Goal: Task Accomplishment & Management: Manage account settings

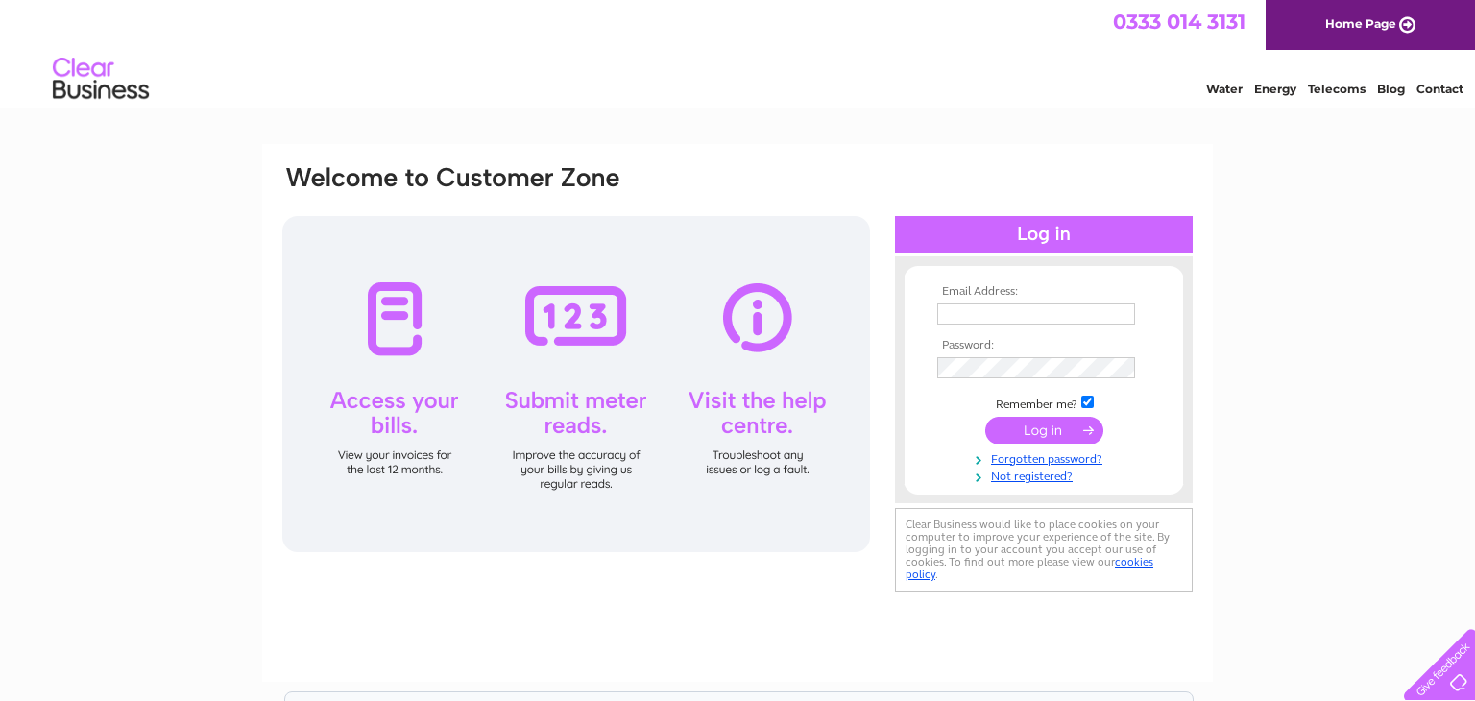
click at [969, 306] on input "text" at bounding box center [1037, 314] width 198 height 21
type input "info@ozwholesaler.co.uk"
click at [1036, 431] on input "submit" at bounding box center [1045, 431] width 118 height 27
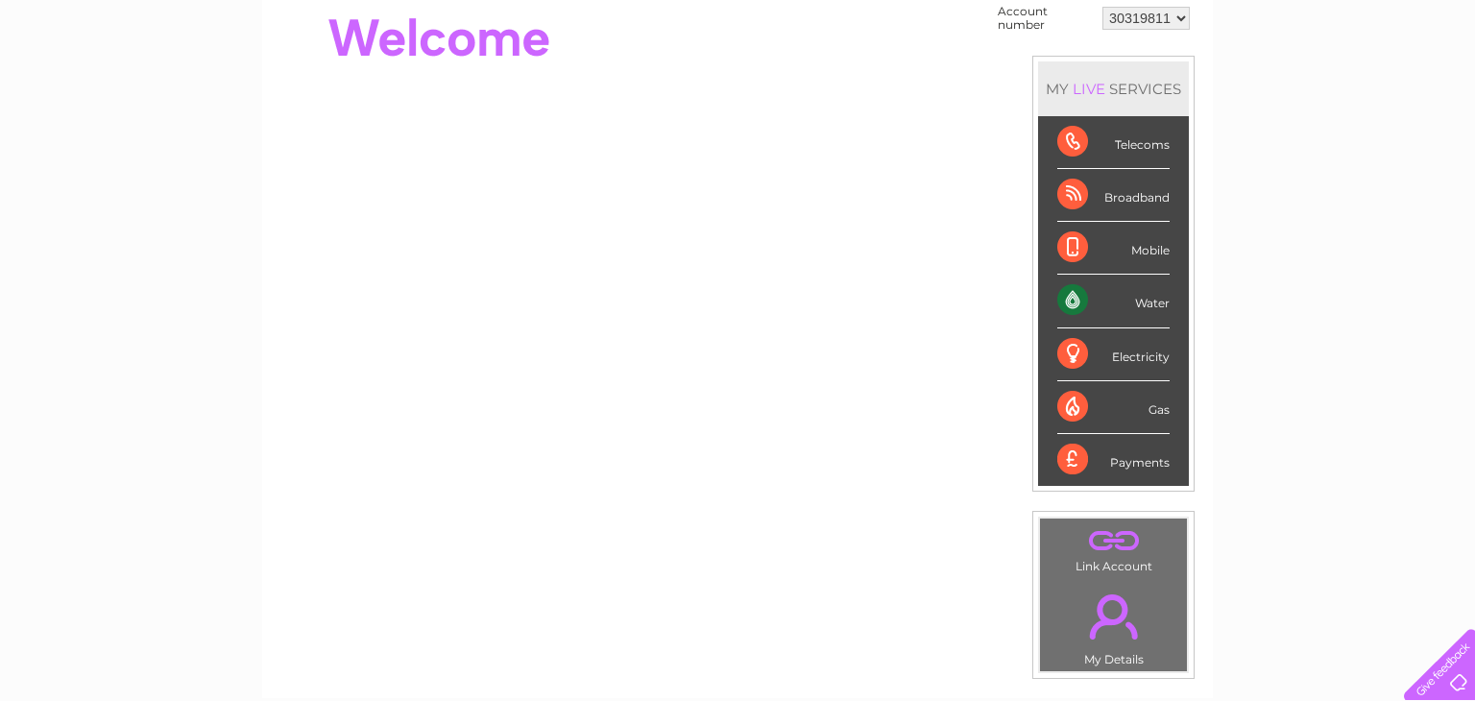
scroll to position [202, 0]
click at [1153, 296] on div "Water" at bounding box center [1114, 300] width 112 height 53
click at [1150, 305] on div "Water" at bounding box center [1114, 300] width 112 height 53
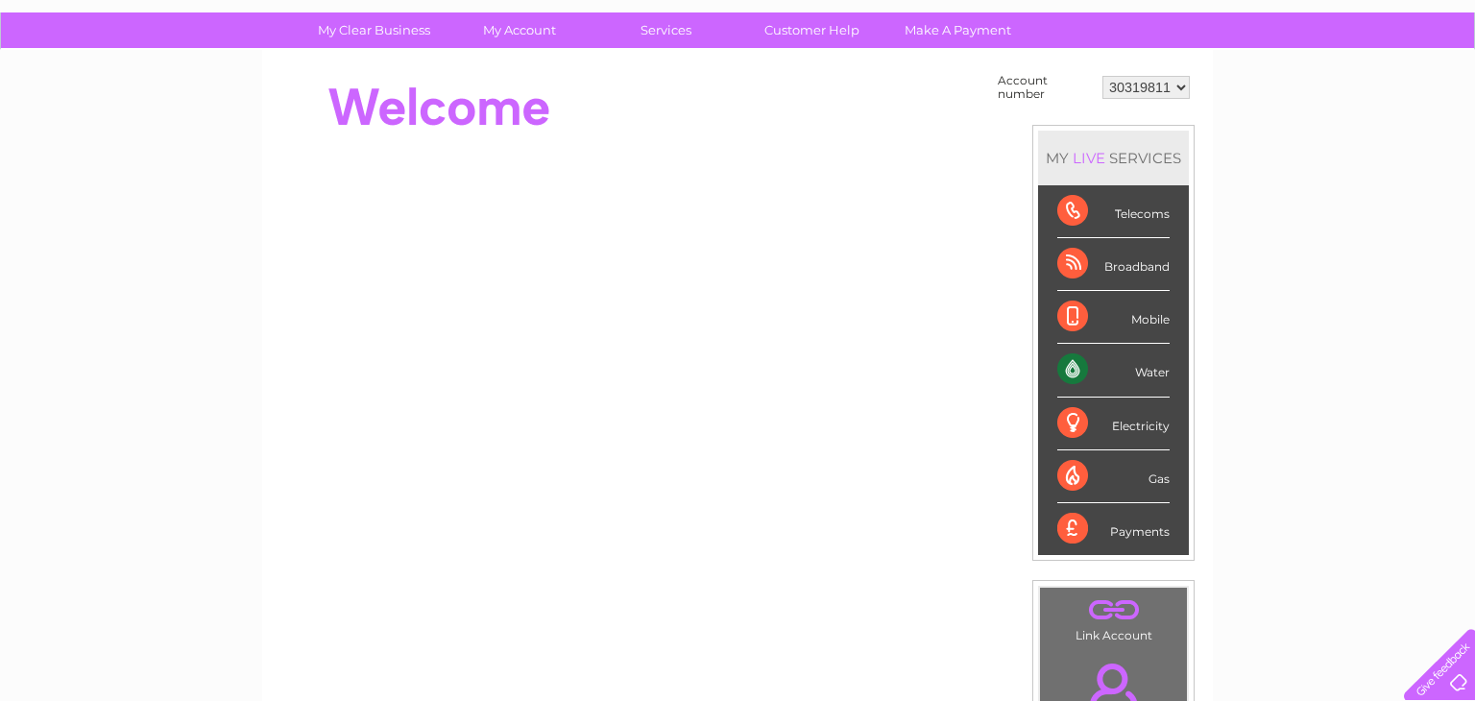
scroll to position [0, 0]
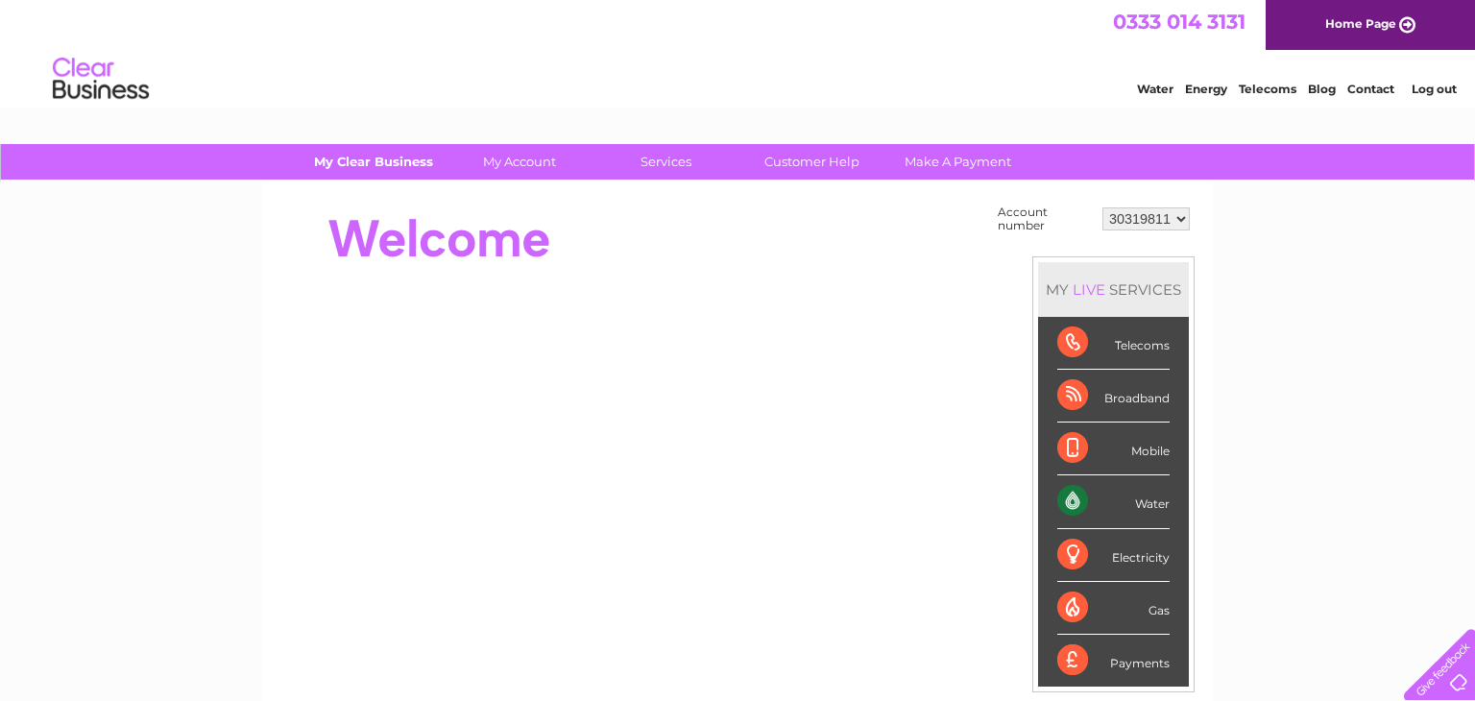
click at [378, 162] on link "My Clear Business" at bounding box center [374, 162] width 158 height 36
click at [371, 158] on link "My Clear Business" at bounding box center [374, 162] width 158 height 36
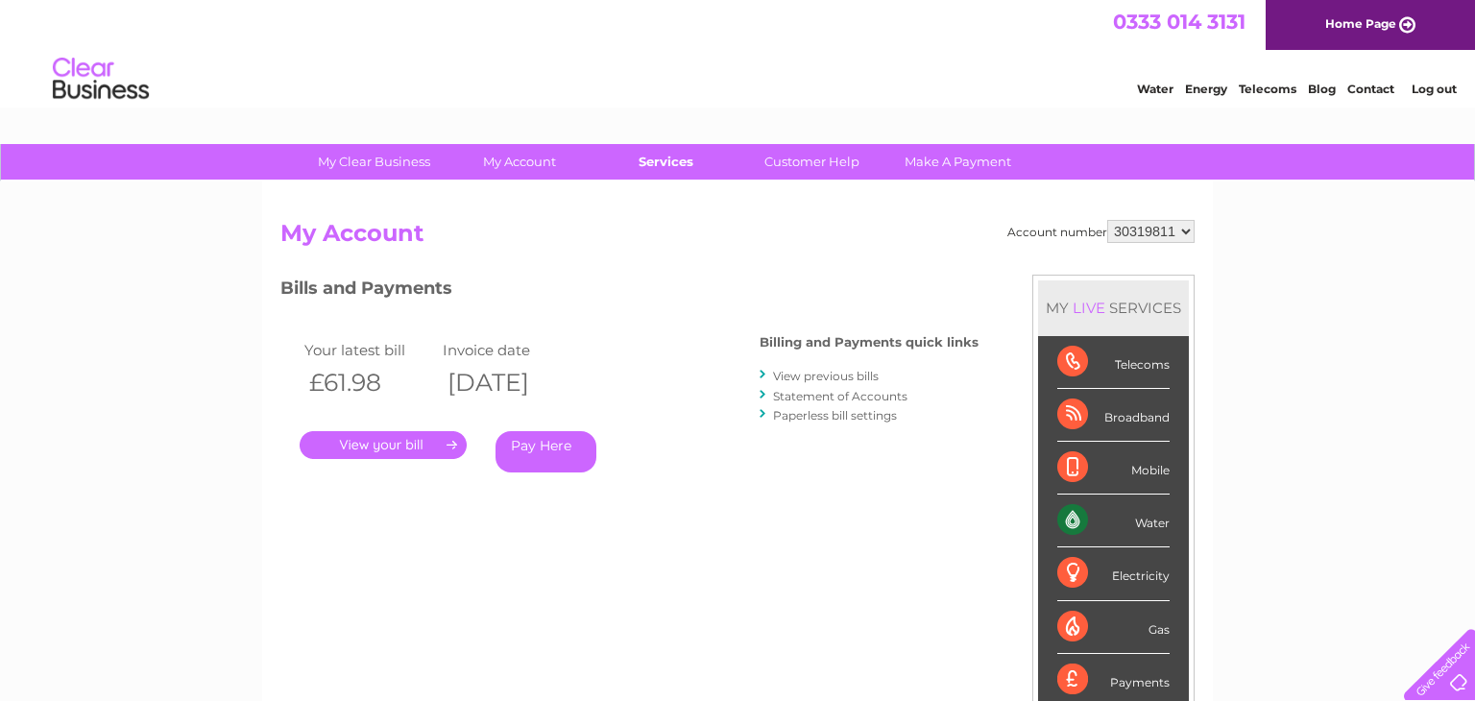
click at [654, 161] on link "Services" at bounding box center [666, 162] width 158 height 36
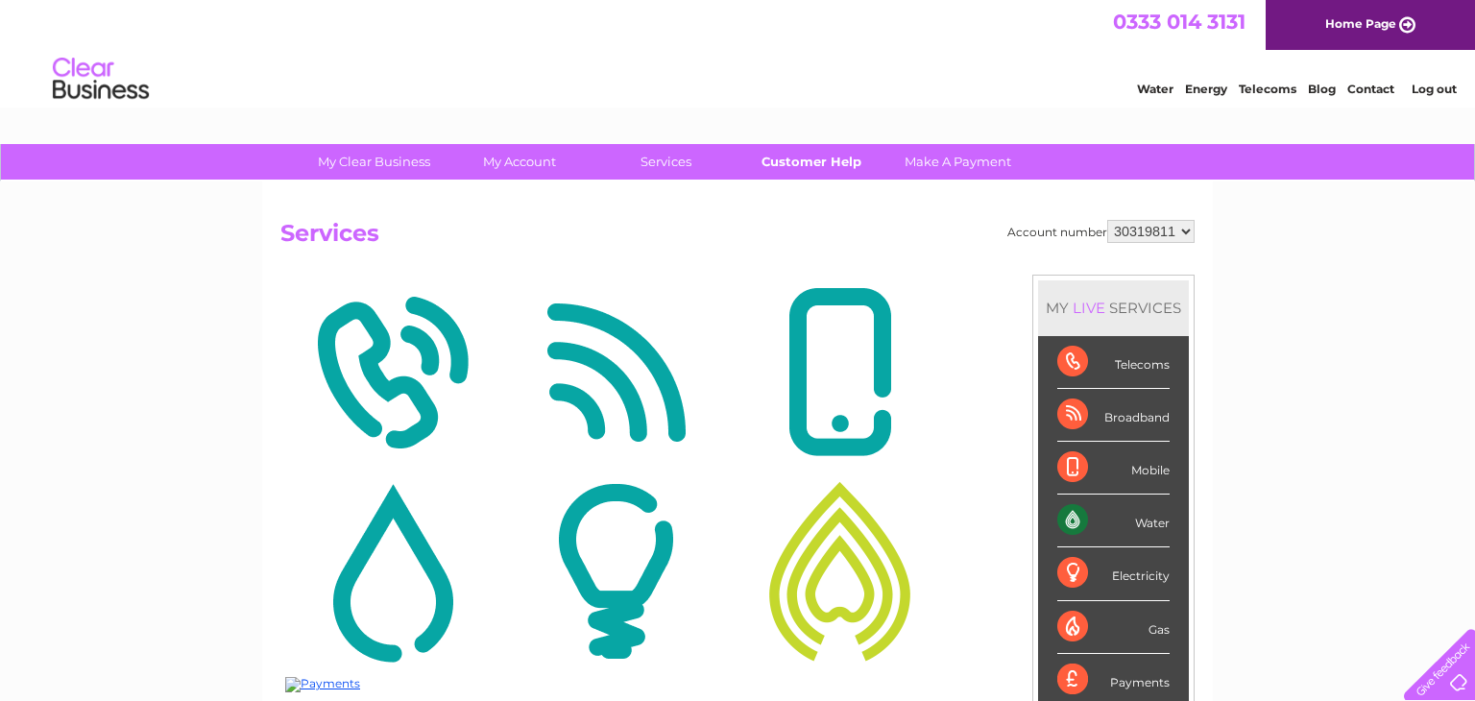
click at [800, 161] on link "Customer Help" at bounding box center [812, 162] width 158 height 36
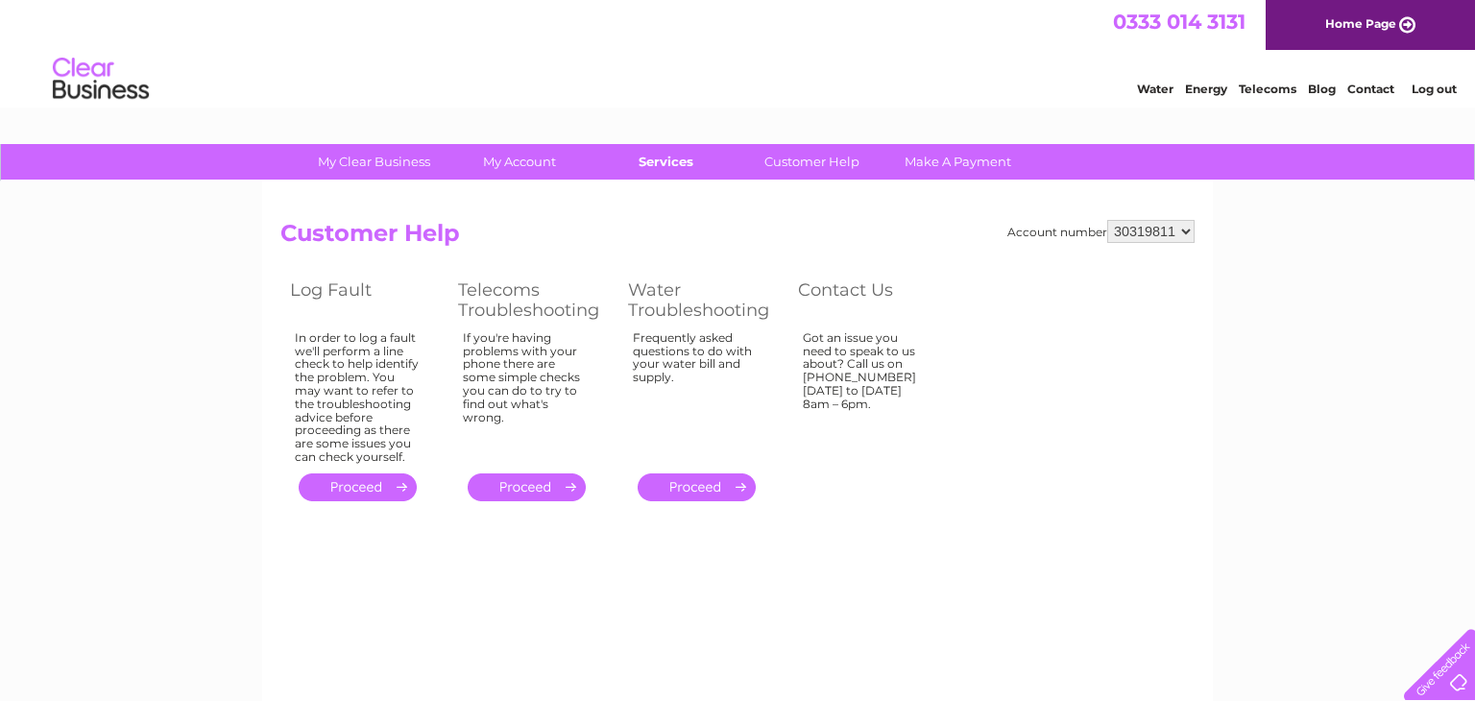
click at [661, 165] on link "Services" at bounding box center [666, 162] width 158 height 36
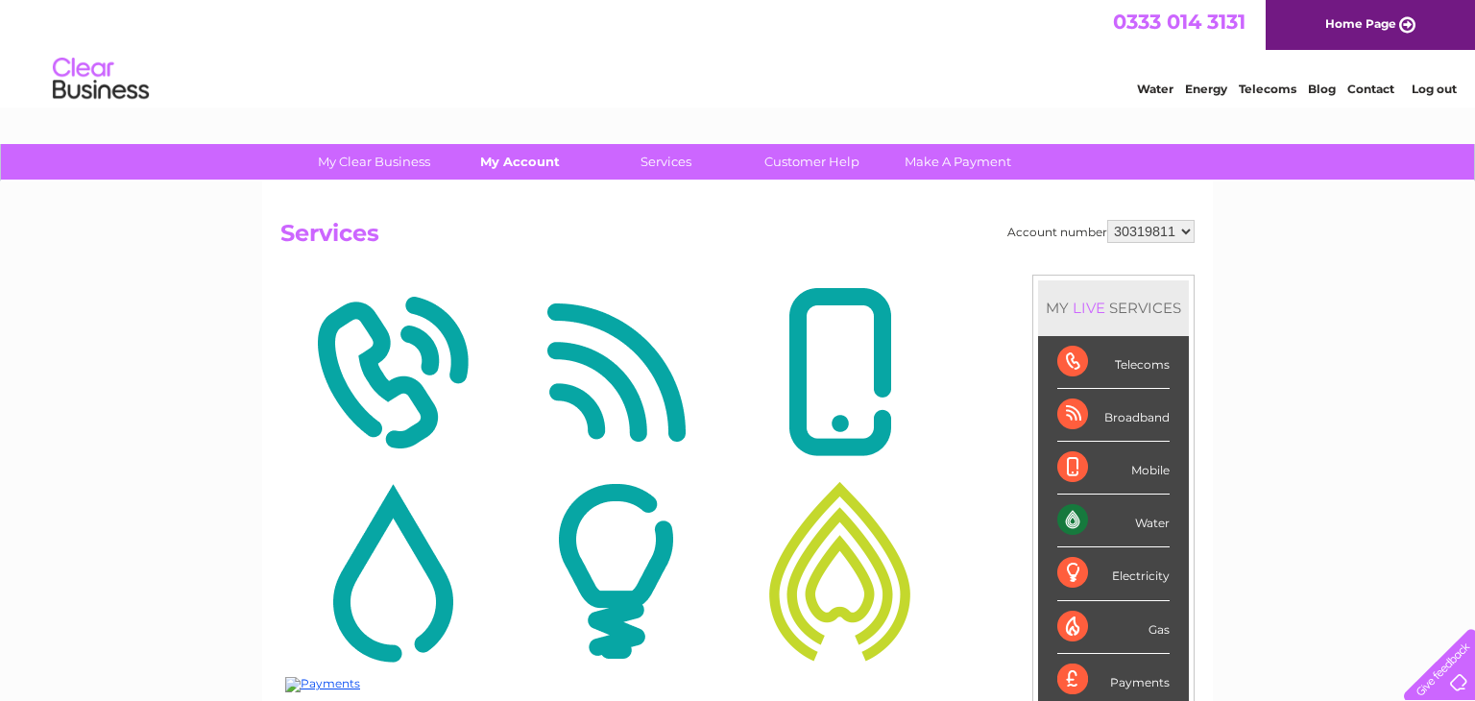
click at [515, 159] on link "My Account" at bounding box center [520, 162] width 158 height 36
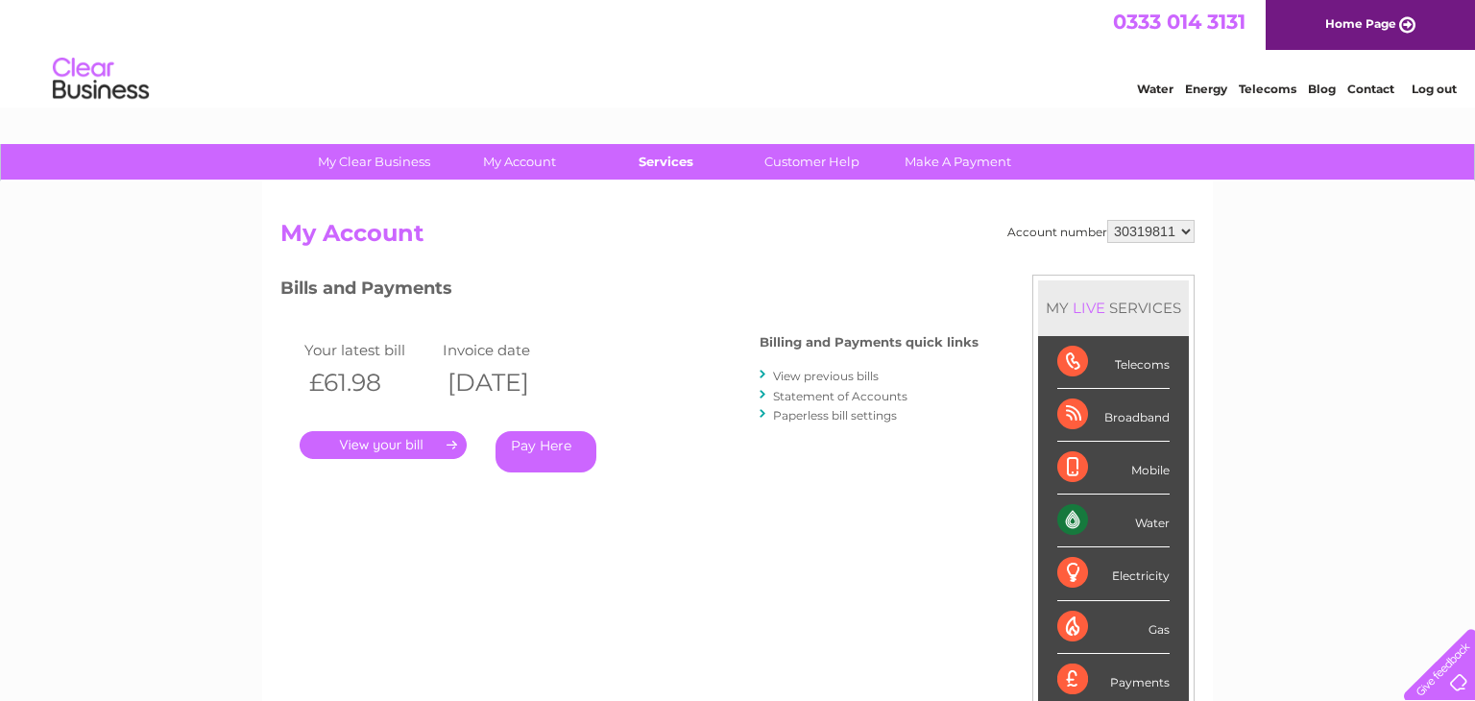
click at [664, 162] on link "Services" at bounding box center [666, 162] width 158 height 36
click at [512, 162] on link "My Account" at bounding box center [520, 162] width 158 height 36
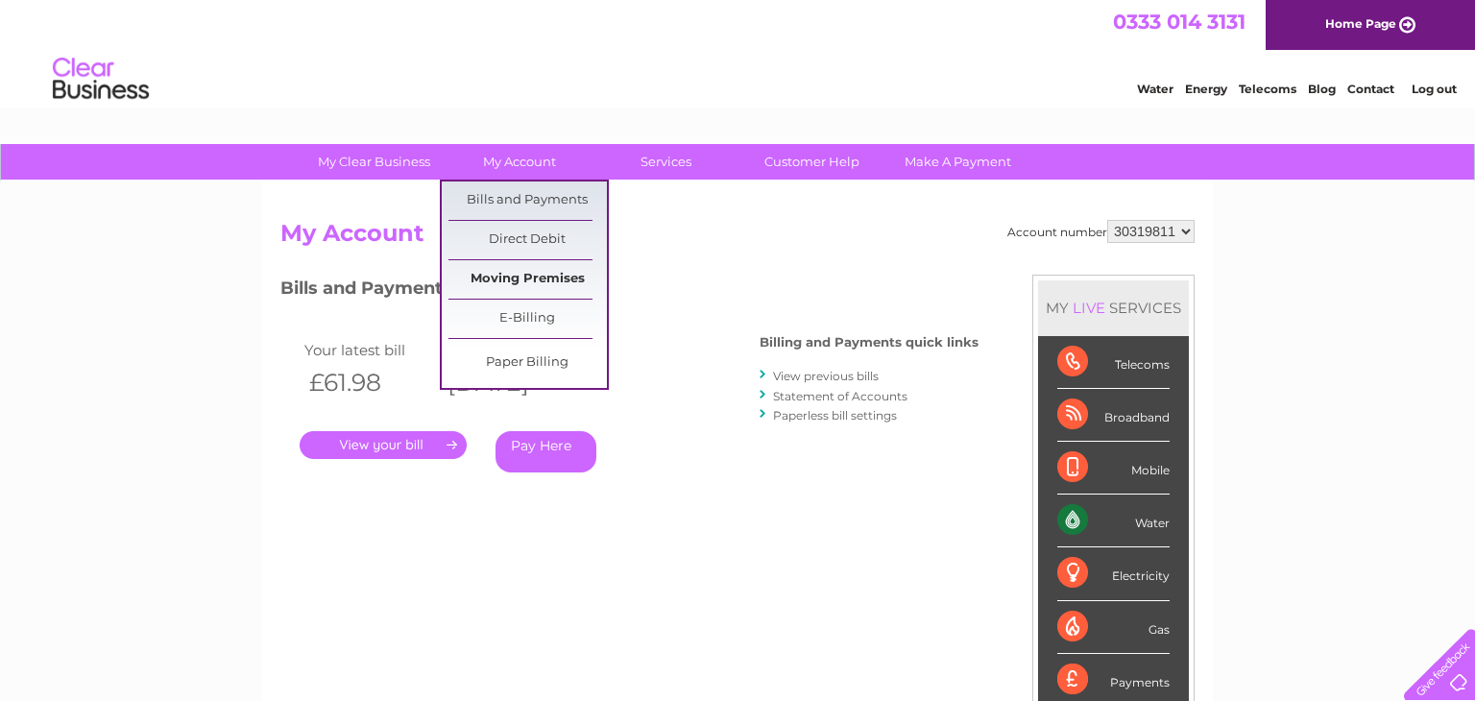
click at [536, 286] on link "Moving Premises" at bounding box center [528, 279] width 158 height 38
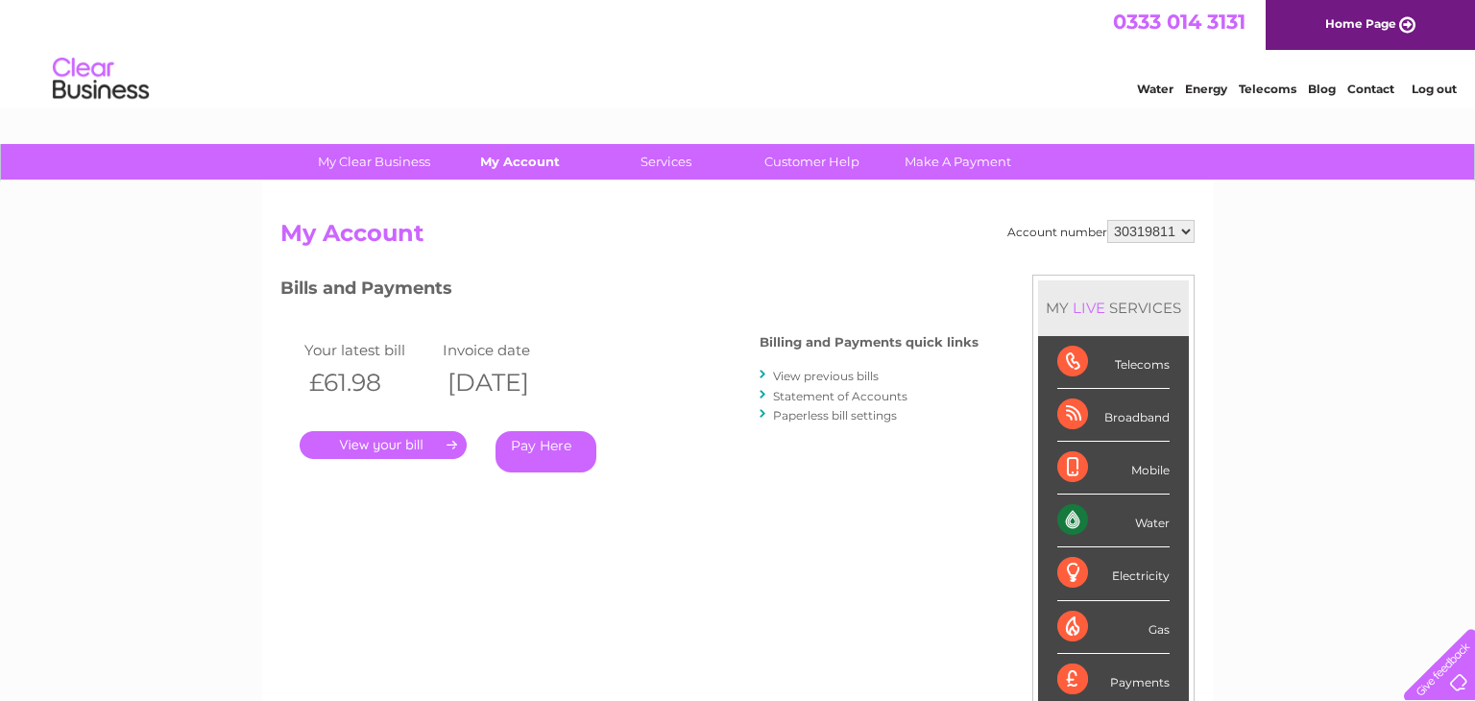
click at [541, 163] on link "My Account" at bounding box center [520, 162] width 158 height 36
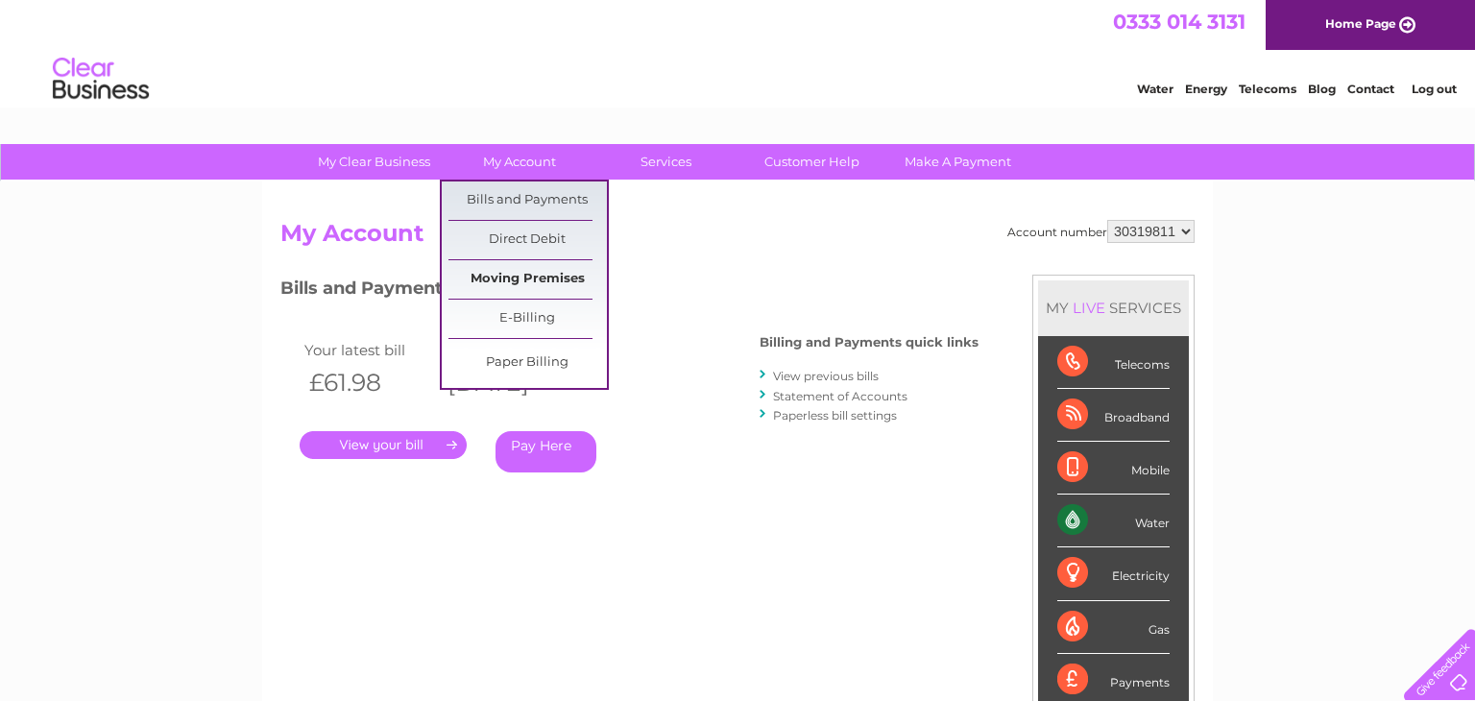
click at [534, 286] on link "Moving Premises" at bounding box center [528, 279] width 158 height 38
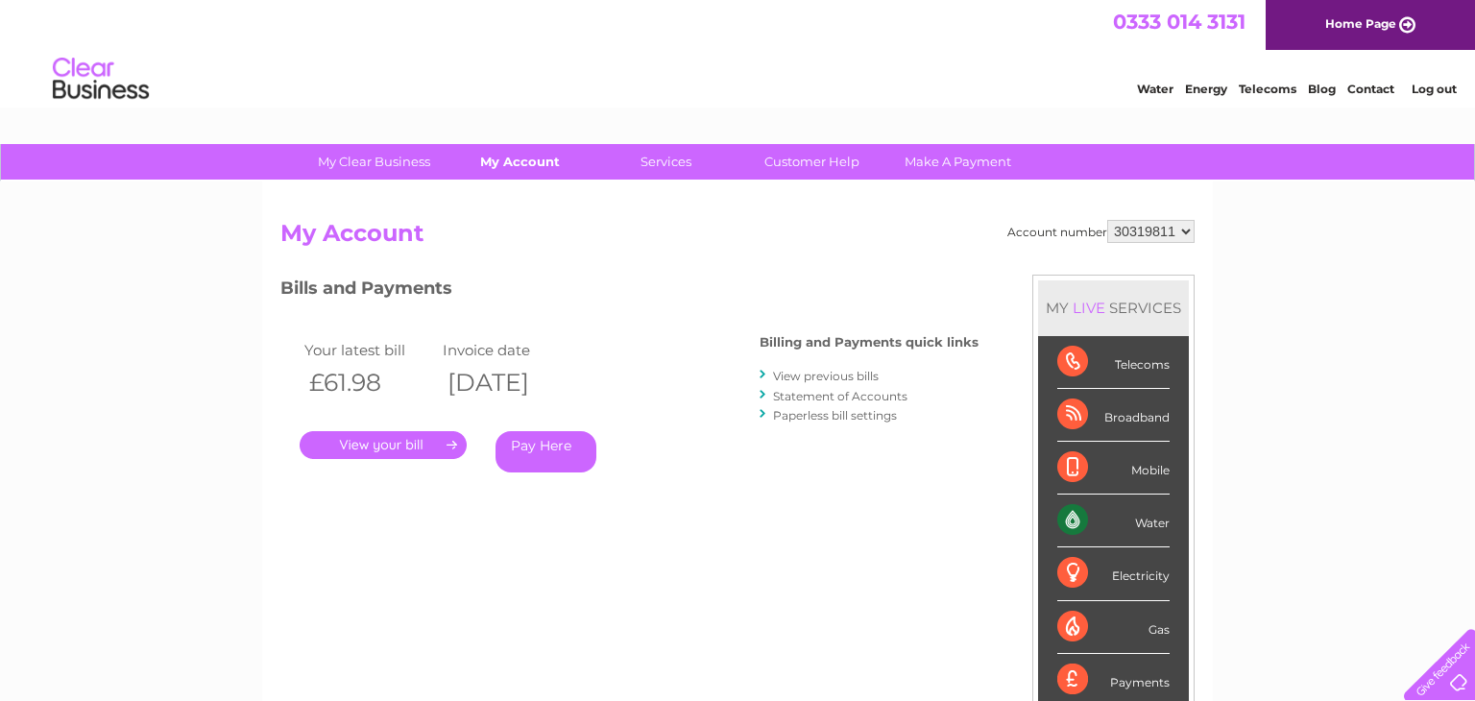
click at [524, 174] on link "My Account" at bounding box center [520, 162] width 158 height 36
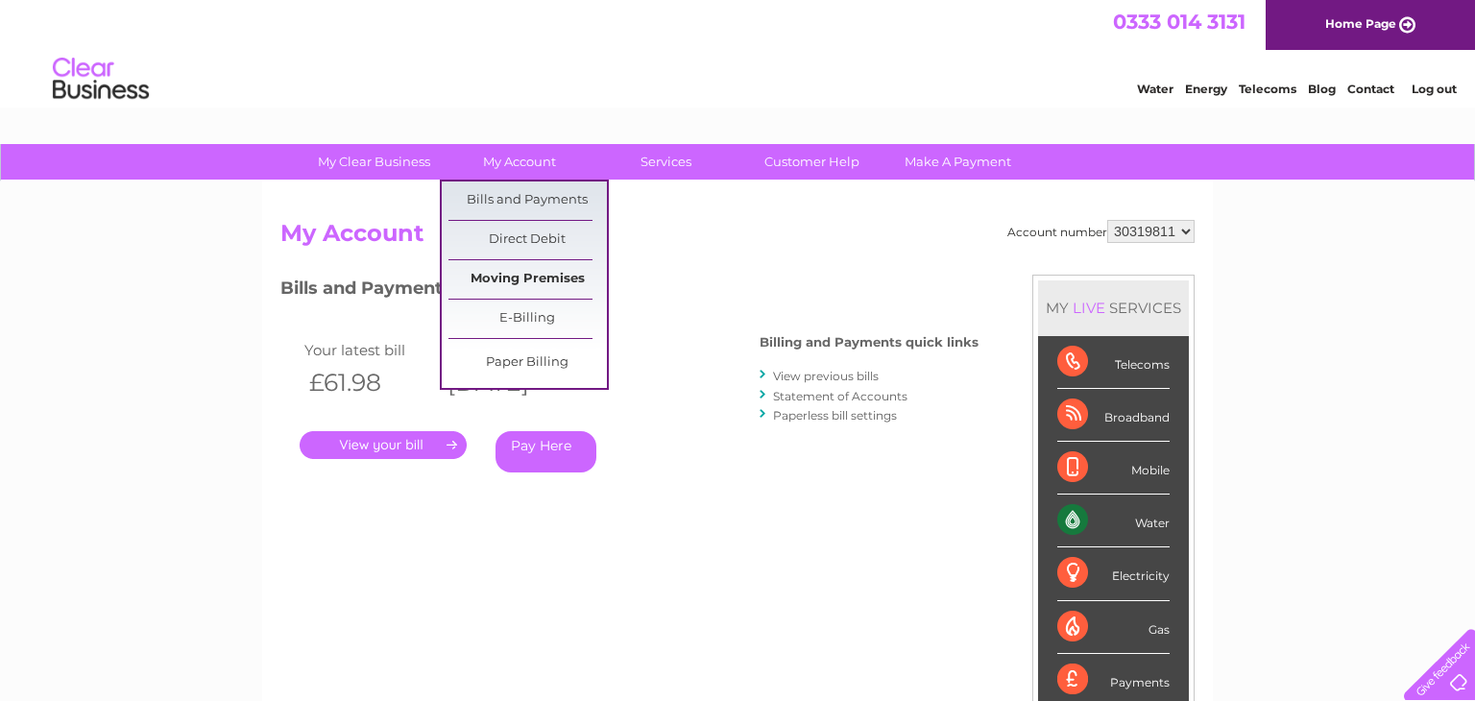
click at [496, 286] on link "Moving Premises" at bounding box center [528, 279] width 158 height 38
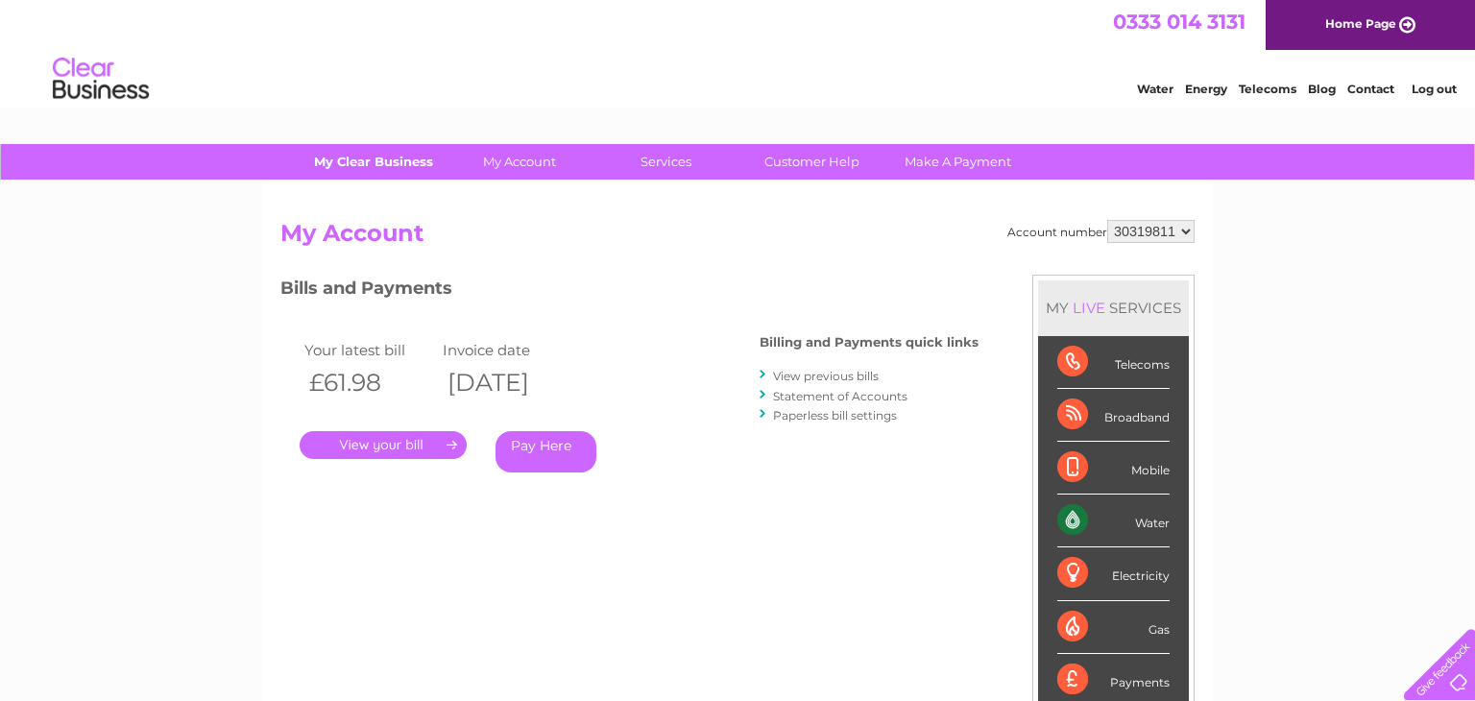
click at [366, 165] on link "My Clear Business" at bounding box center [374, 162] width 158 height 36
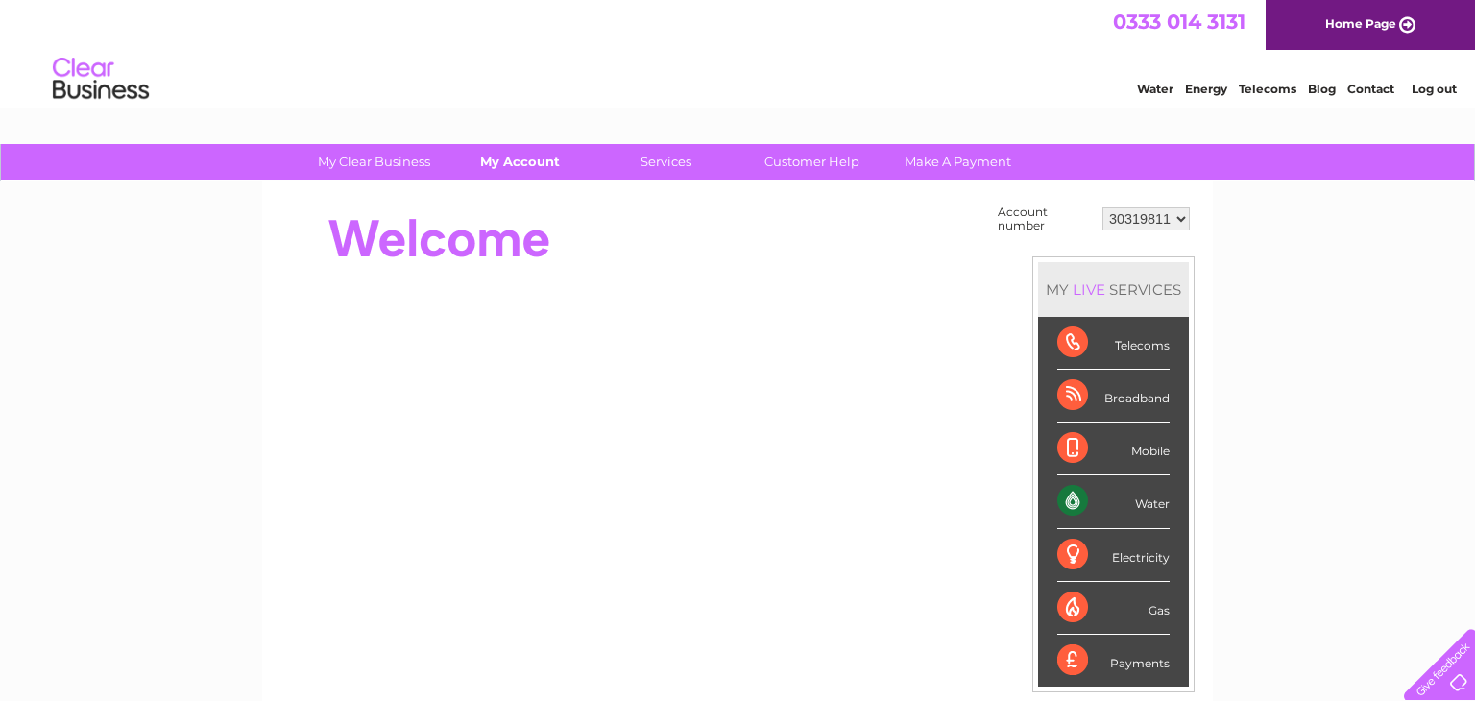
click at [514, 164] on link "My Account" at bounding box center [520, 162] width 158 height 36
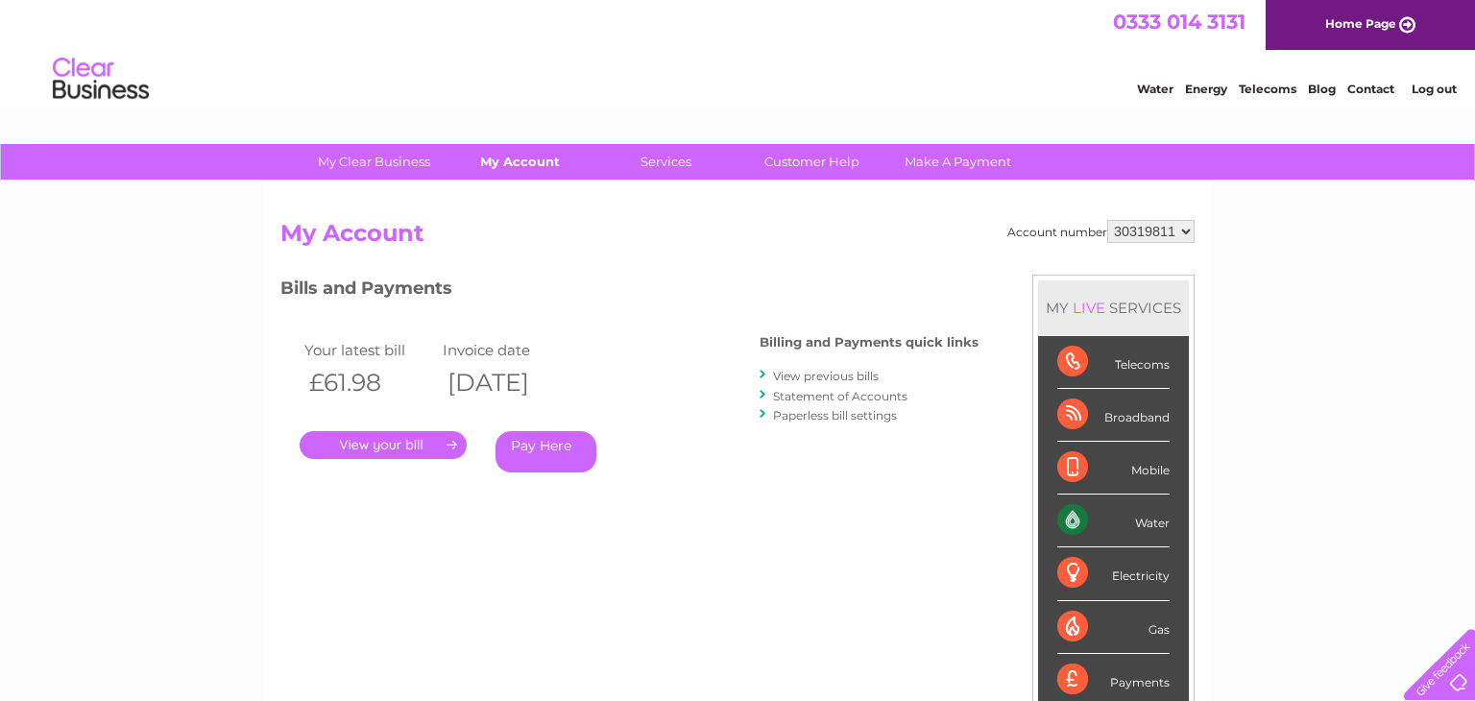
click at [522, 161] on link "My Account" at bounding box center [520, 162] width 158 height 36
click at [505, 161] on link "My Account" at bounding box center [520, 162] width 158 height 36
click at [678, 160] on link "Services" at bounding box center [666, 162] width 158 height 36
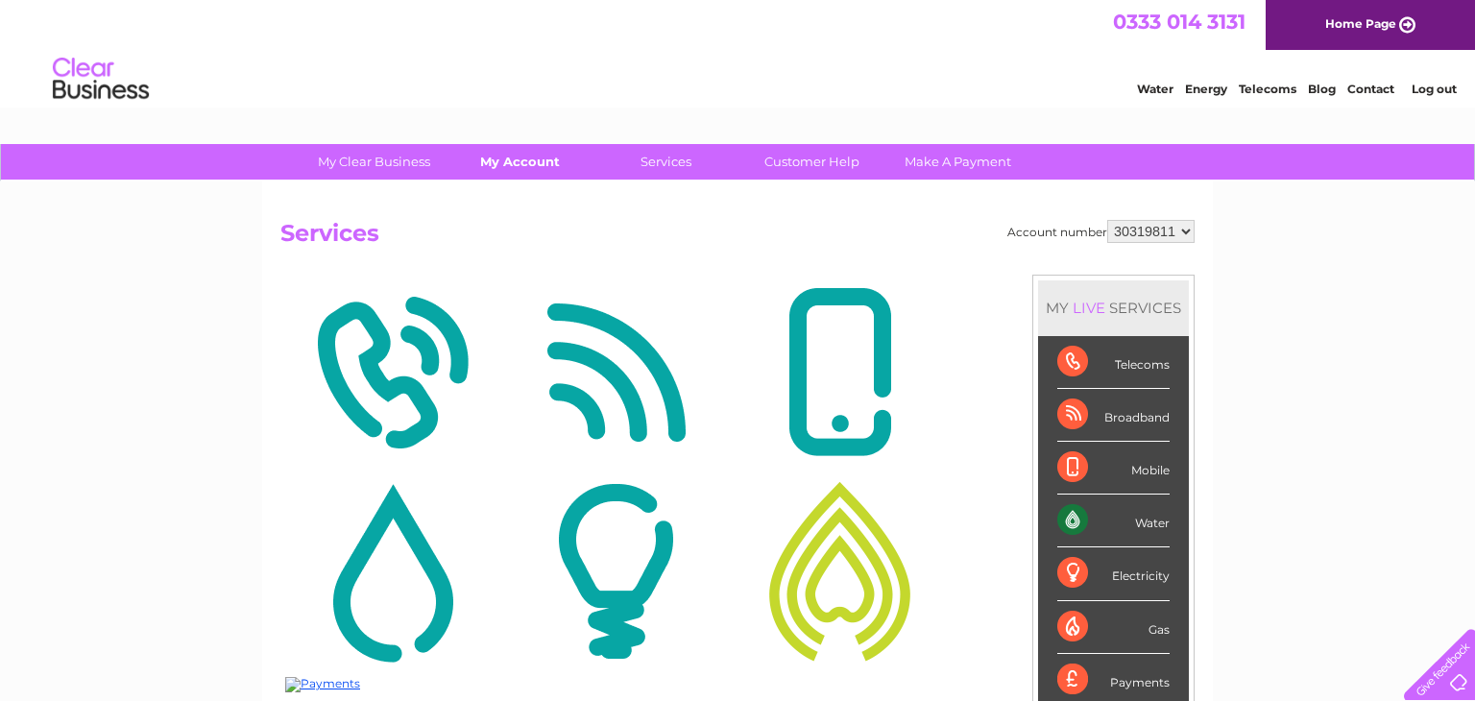
click at [503, 169] on link "My Account" at bounding box center [520, 162] width 158 height 36
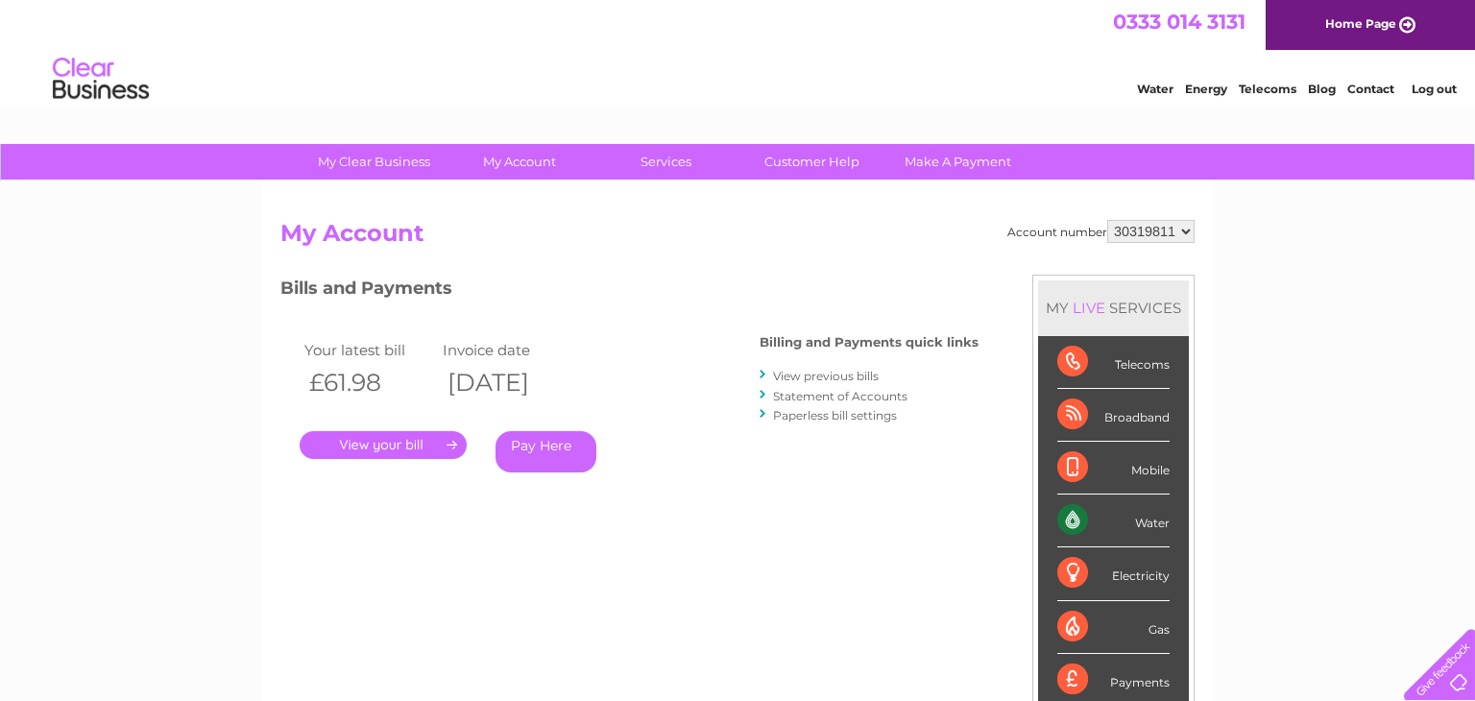
click at [1189, 231] on select "30319811" at bounding box center [1151, 231] width 87 height 23
click at [341, 445] on link "." at bounding box center [383, 445] width 167 height 28
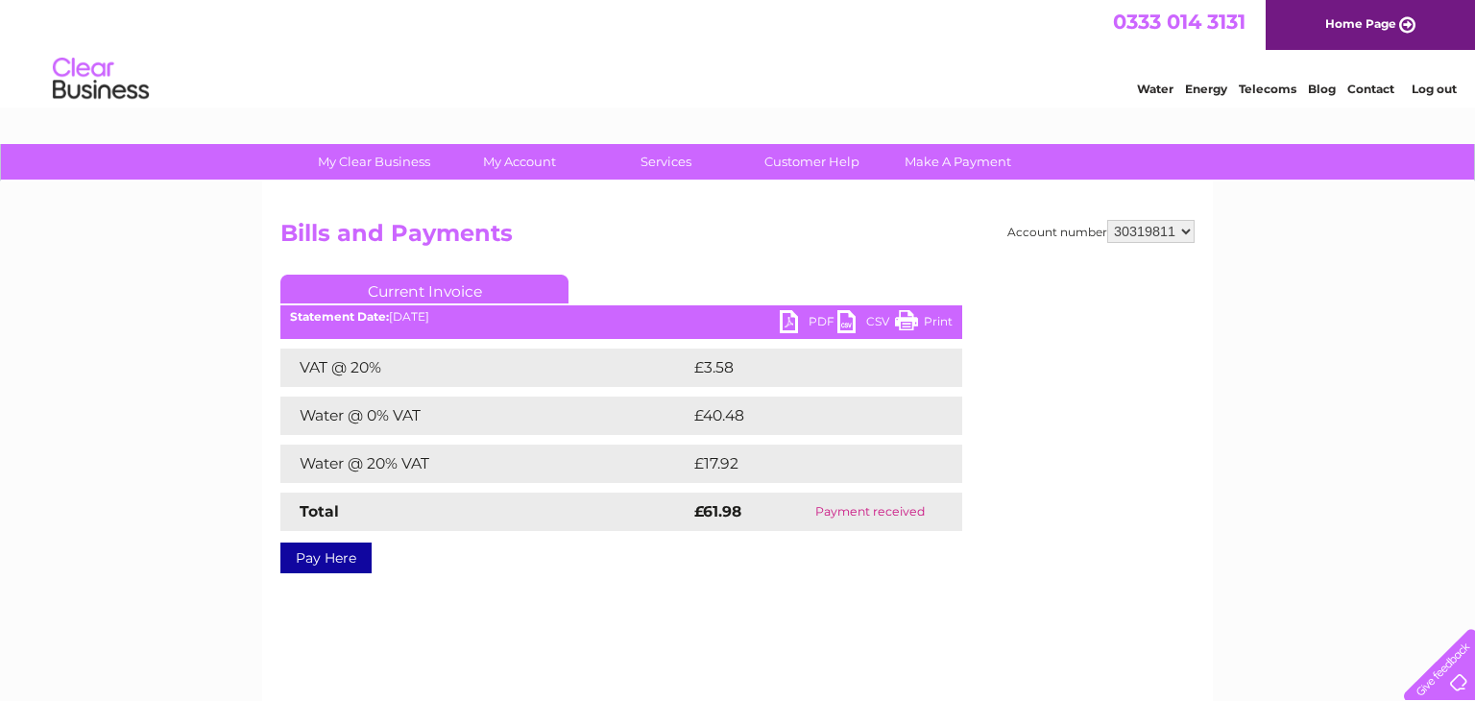
click at [787, 323] on link "PDF" at bounding box center [809, 324] width 58 height 28
click at [518, 167] on link "My Account" at bounding box center [520, 162] width 158 height 36
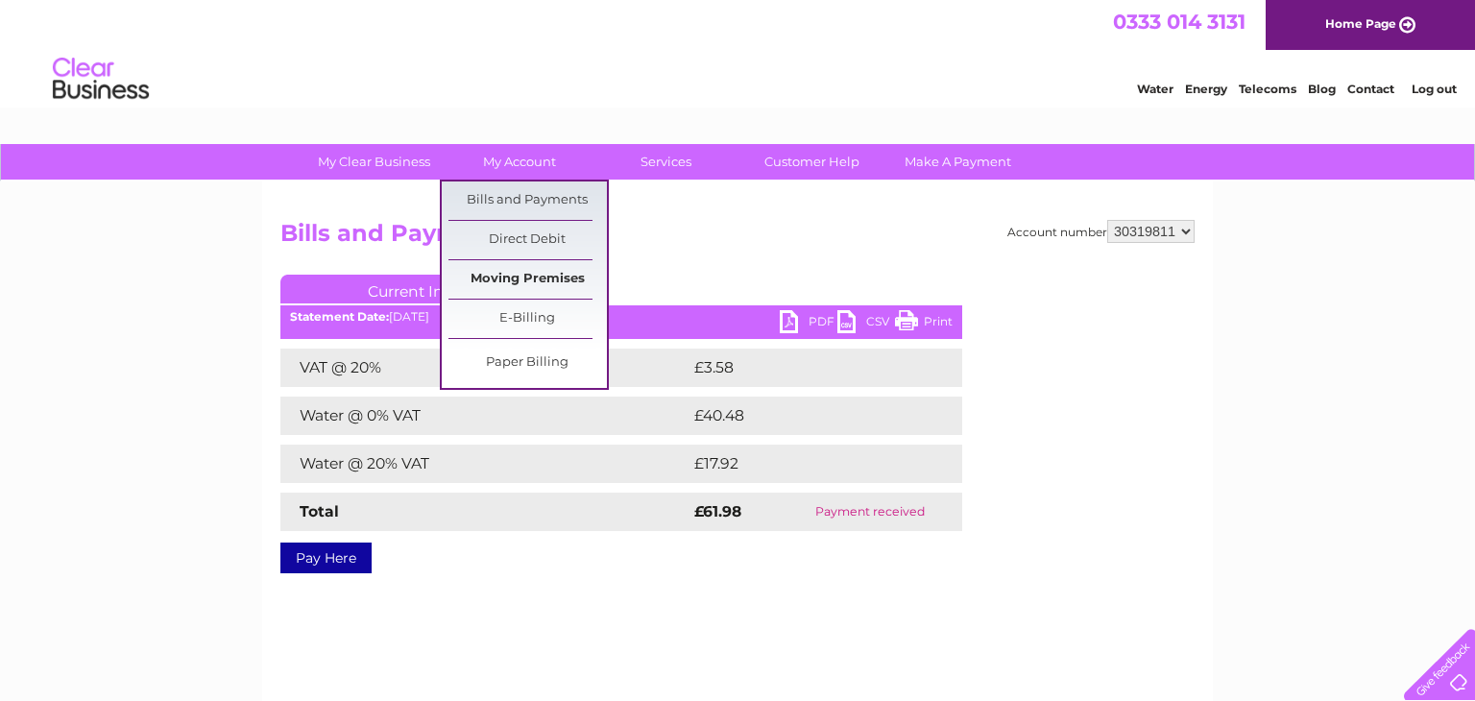
click at [510, 278] on link "Moving Premises" at bounding box center [528, 279] width 158 height 38
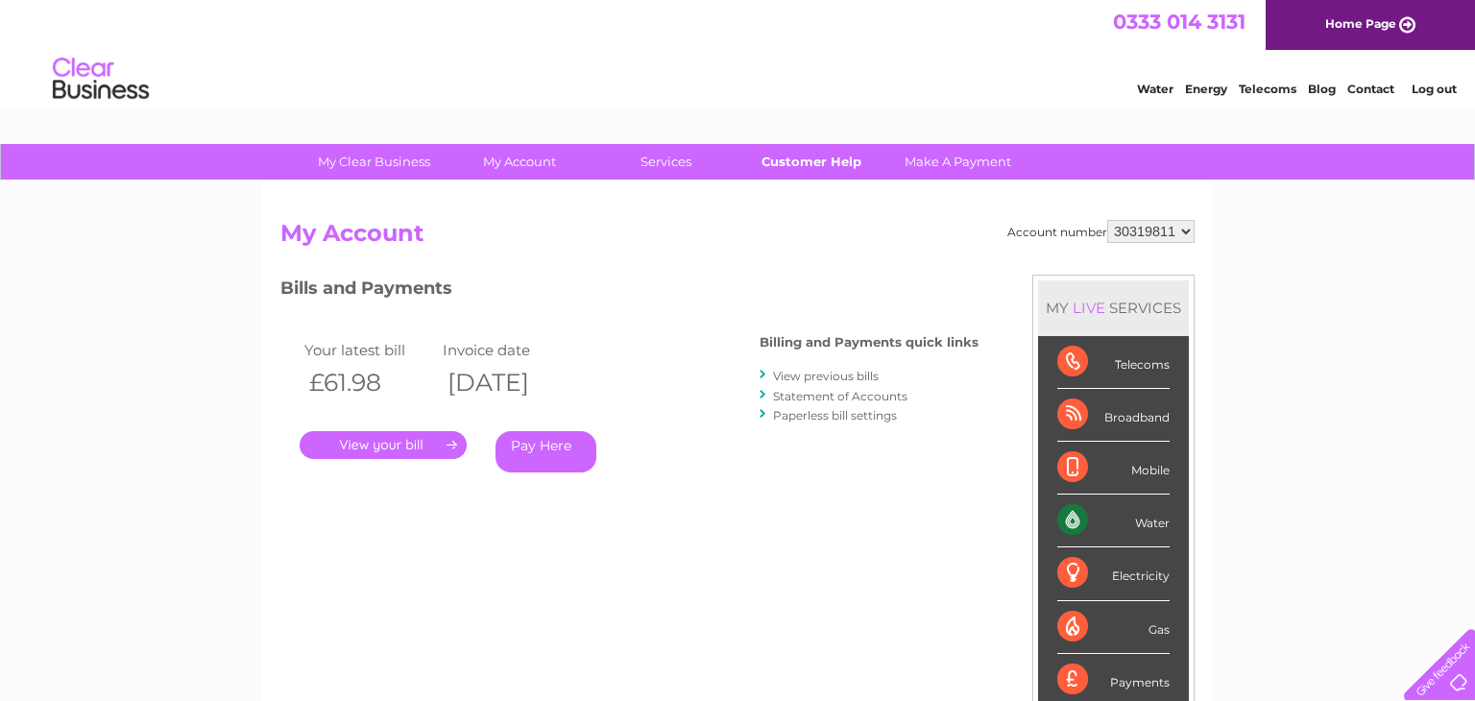
click at [799, 167] on link "Customer Help" at bounding box center [812, 162] width 158 height 36
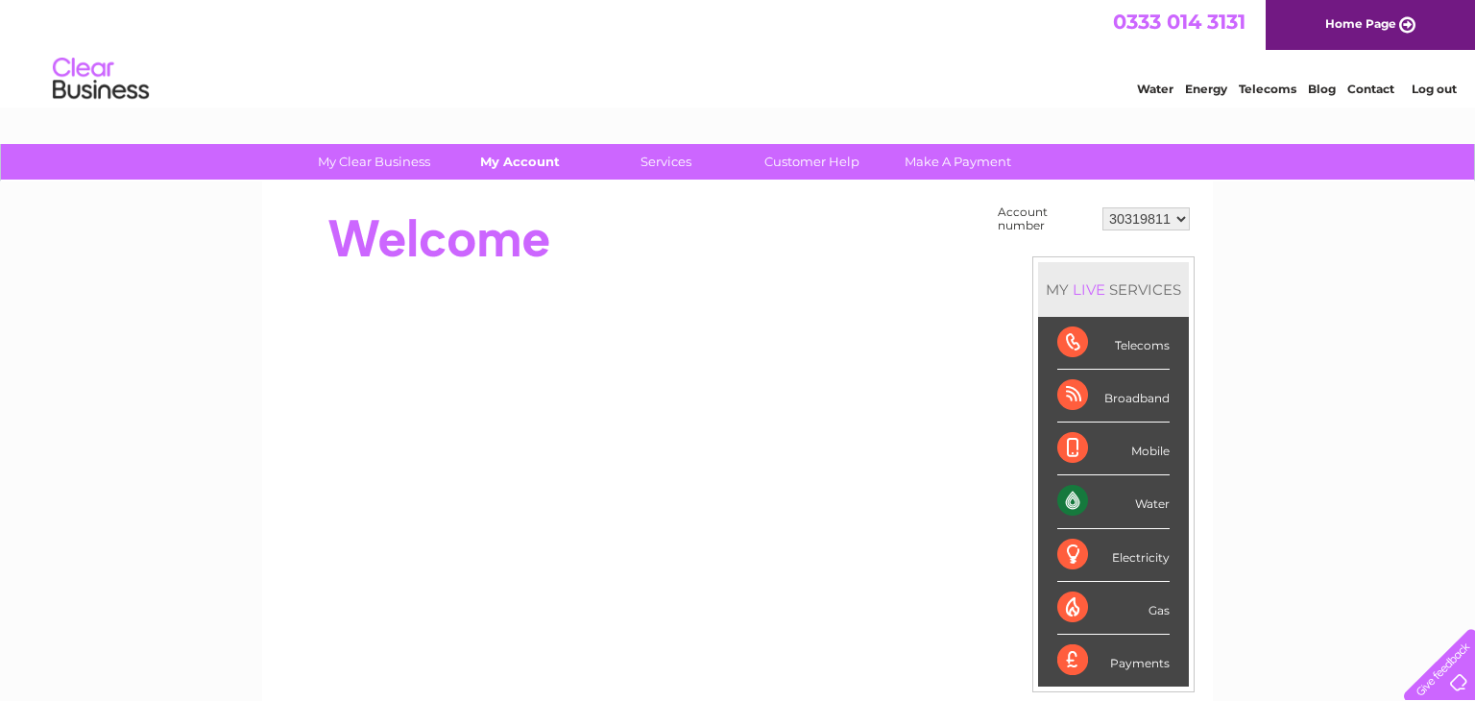
click at [512, 165] on link "My Account" at bounding box center [520, 162] width 158 height 36
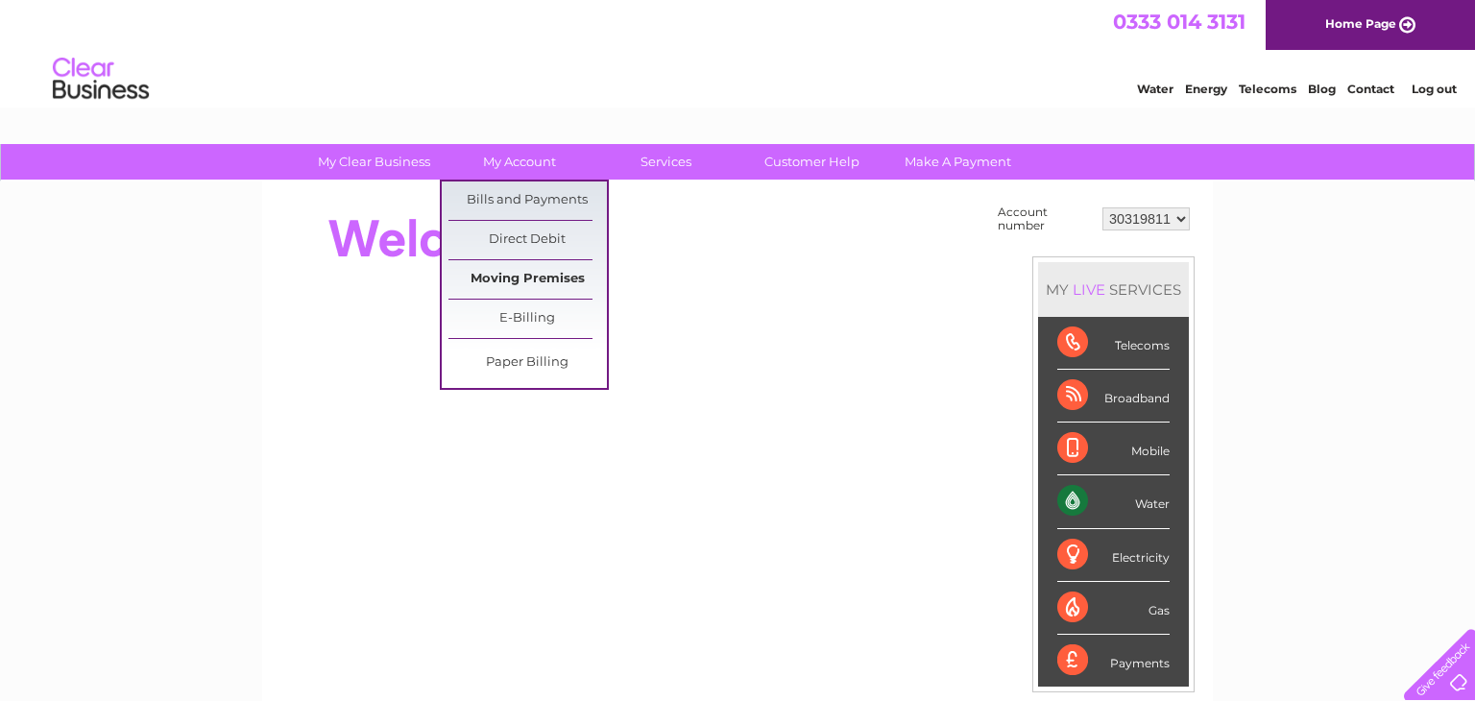
click at [500, 277] on link "Moving Premises" at bounding box center [528, 279] width 158 height 38
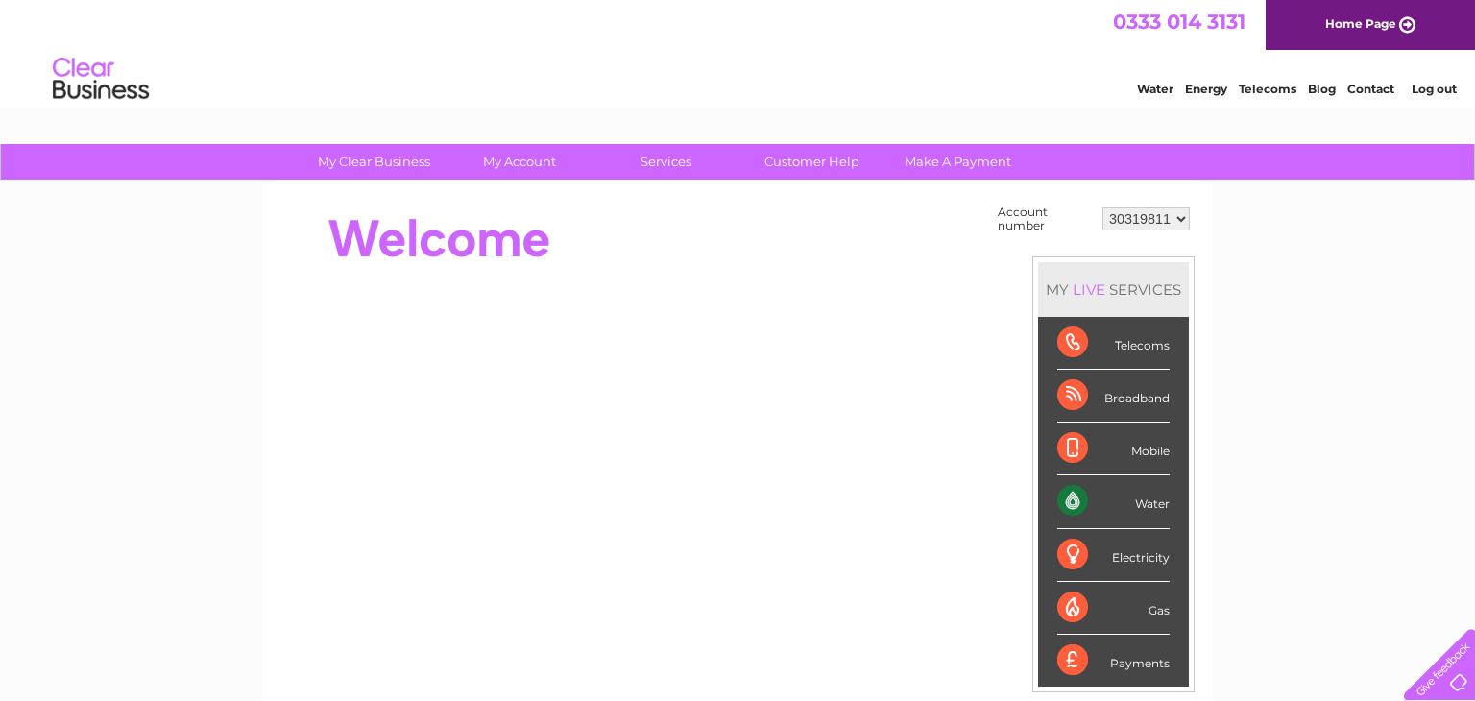
click at [1183, 215] on select "30319811" at bounding box center [1146, 218] width 87 height 23
click at [508, 156] on link "My Account" at bounding box center [520, 162] width 158 height 36
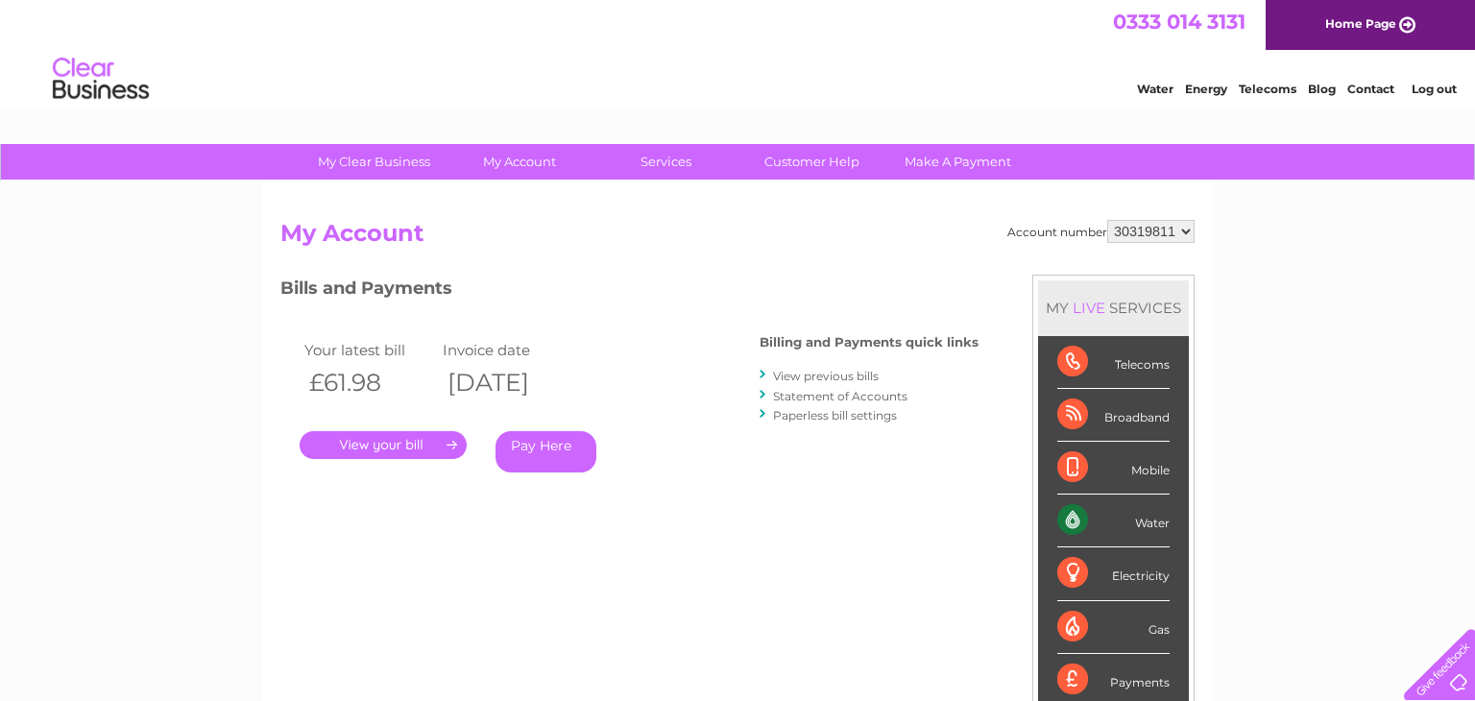
click at [389, 456] on link "." at bounding box center [383, 445] width 167 height 28
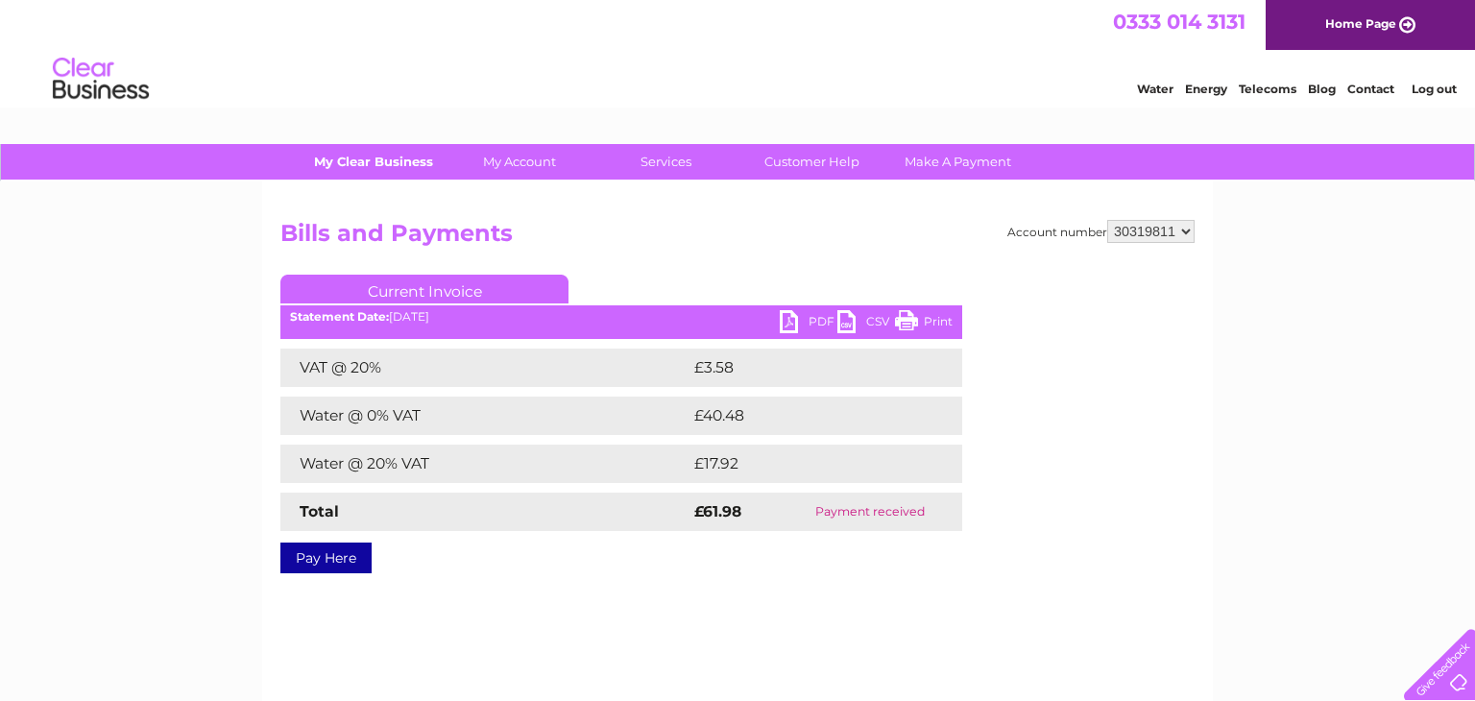
click at [350, 167] on link "My Clear Business" at bounding box center [374, 162] width 158 height 36
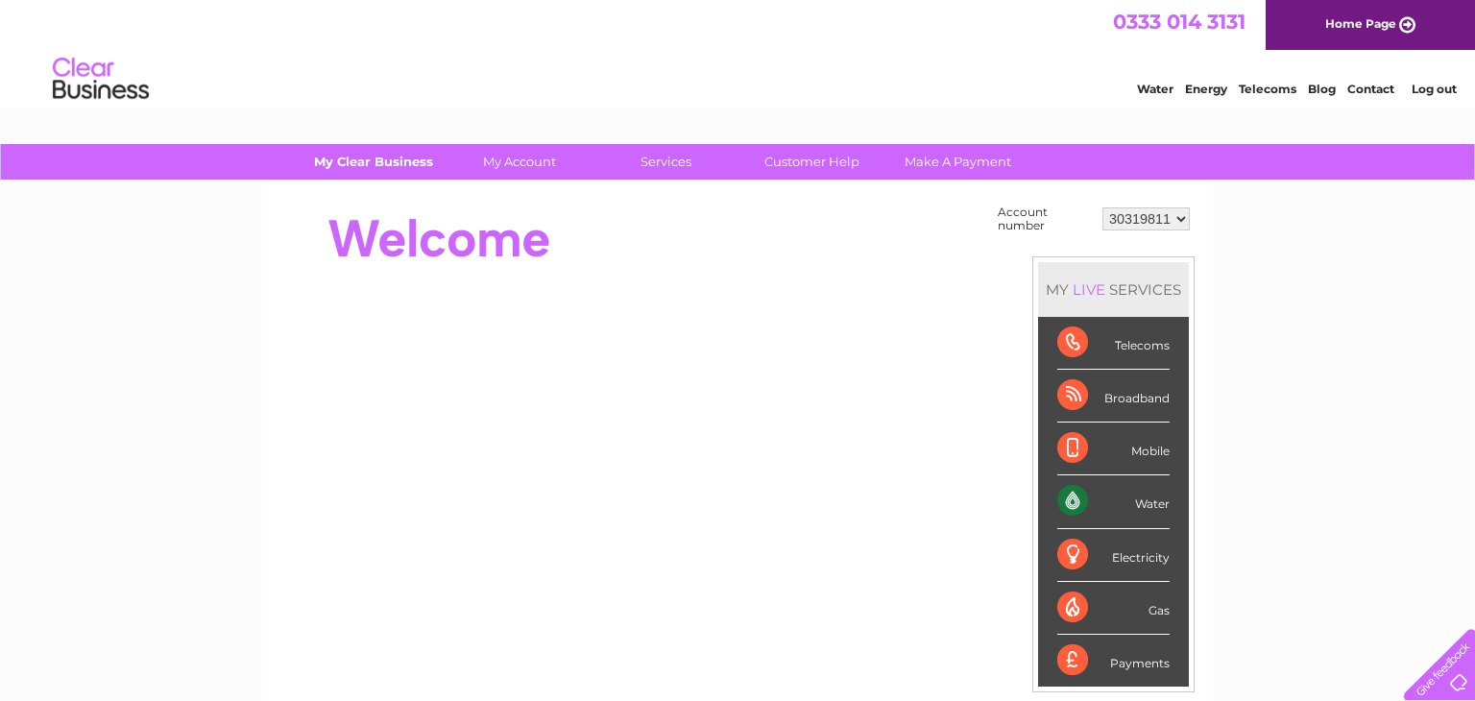
click at [342, 166] on link "My Clear Business" at bounding box center [374, 162] width 158 height 36
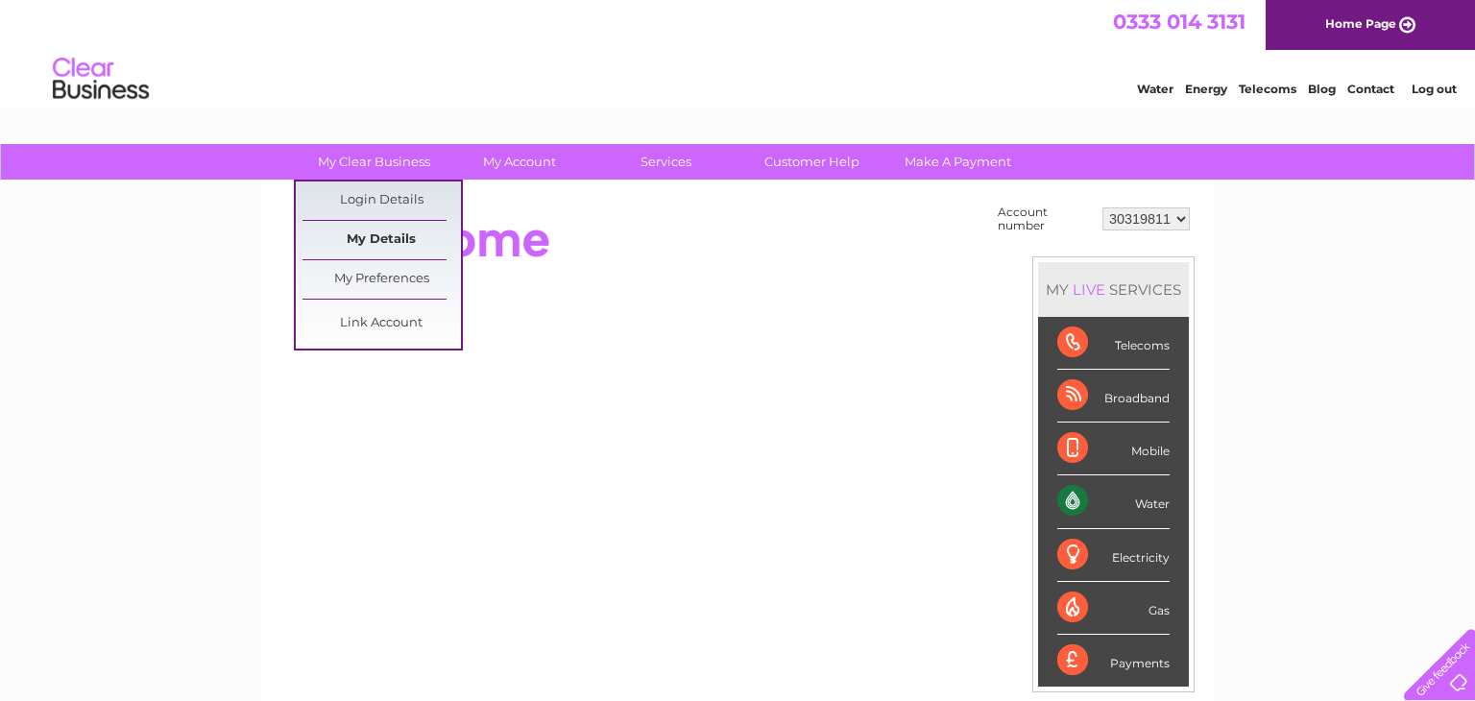
click at [357, 246] on link "My Details" at bounding box center [382, 240] width 158 height 38
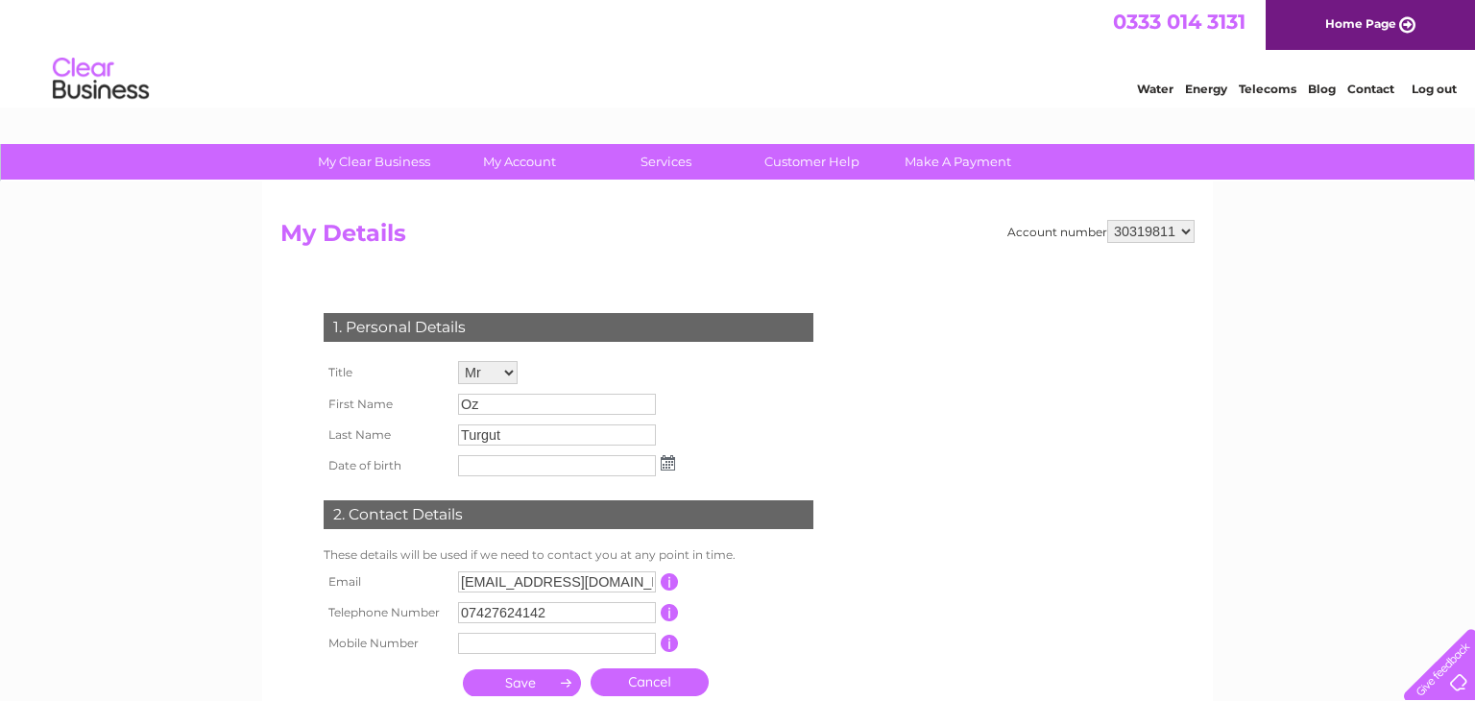
click at [506, 407] on input "Oz" at bounding box center [557, 404] width 198 height 21
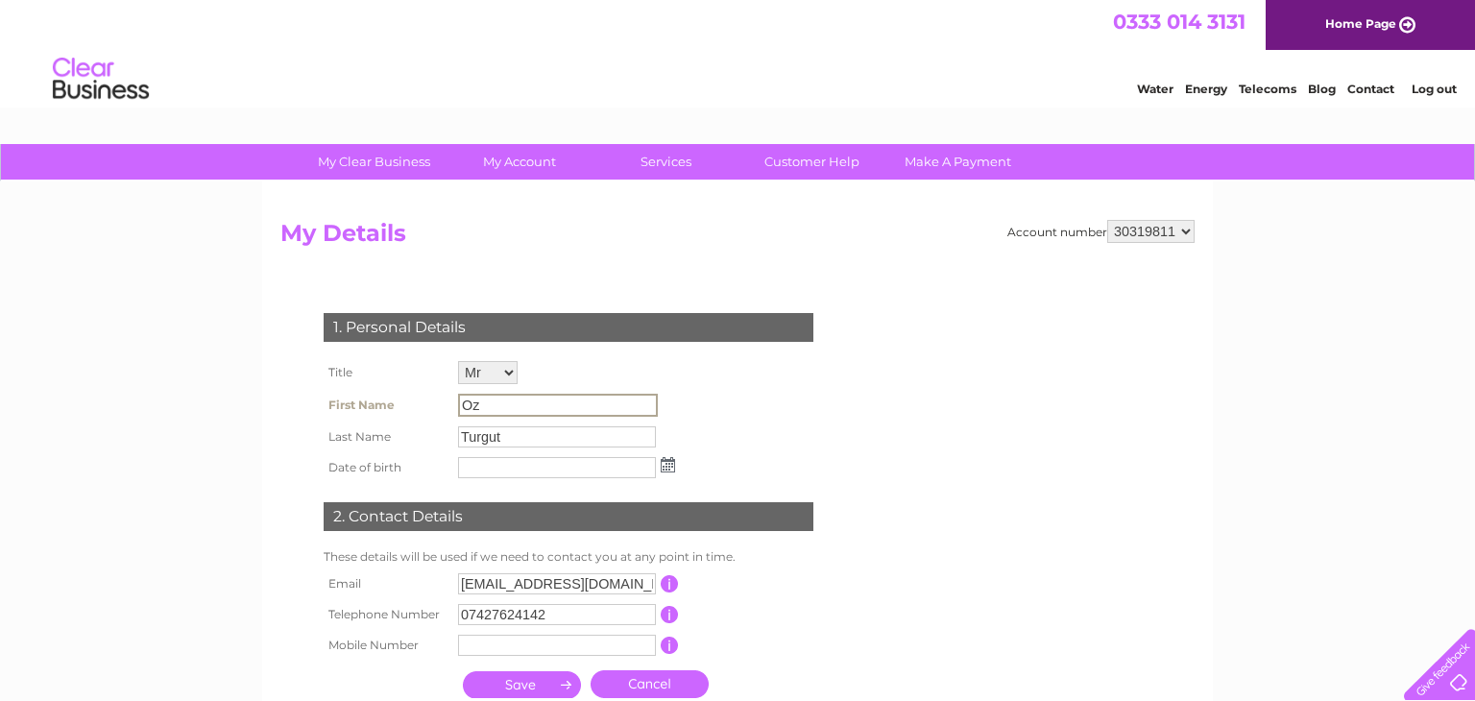
click at [499, 404] on input "Oz" at bounding box center [558, 405] width 200 height 23
click at [500, 410] on input "Oz" at bounding box center [558, 405] width 200 height 23
click at [486, 403] on input "Oz" at bounding box center [558, 405] width 200 height 23
click at [521, 446] on input "Turgut" at bounding box center [557, 437] width 198 height 21
click at [492, 407] on input "Oz" at bounding box center [557, 404] width 198 height 21
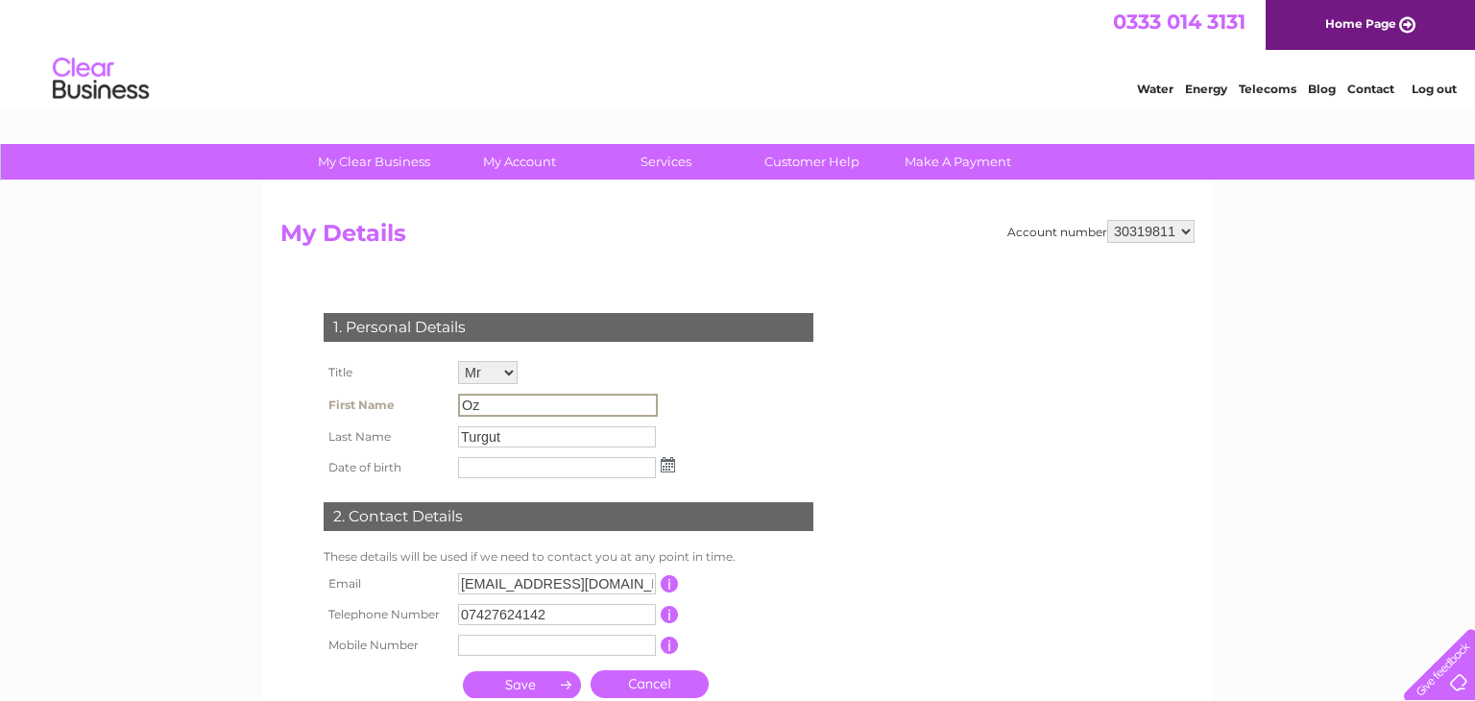
click at [500, 400] on input "Oz" at bounding box center [558, 405] width 200 height 23
click at [106, 569] on div "My Clear Business Login Details My Details My Preferences Link Account My Accou…" at bounding box center [737, 619] width 1475 height 950
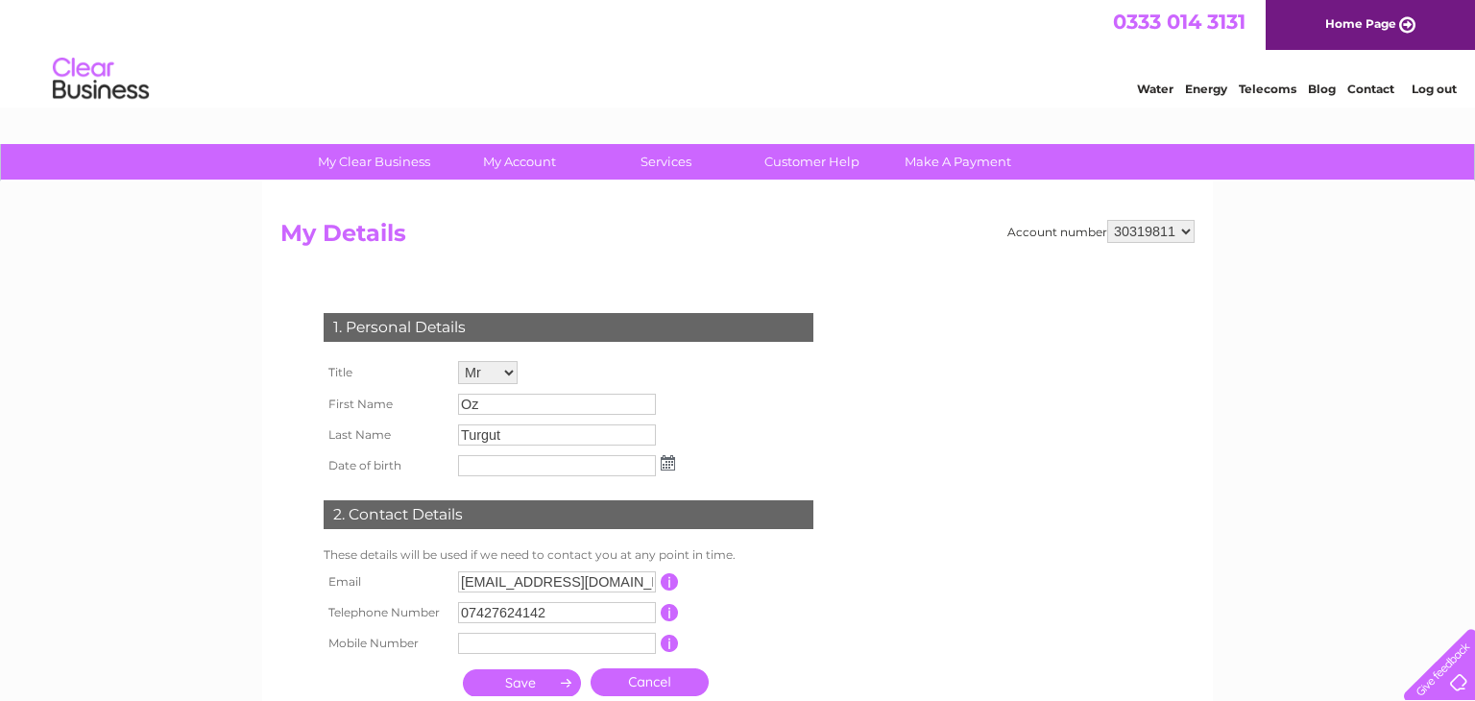
scroll to position [3, 0]
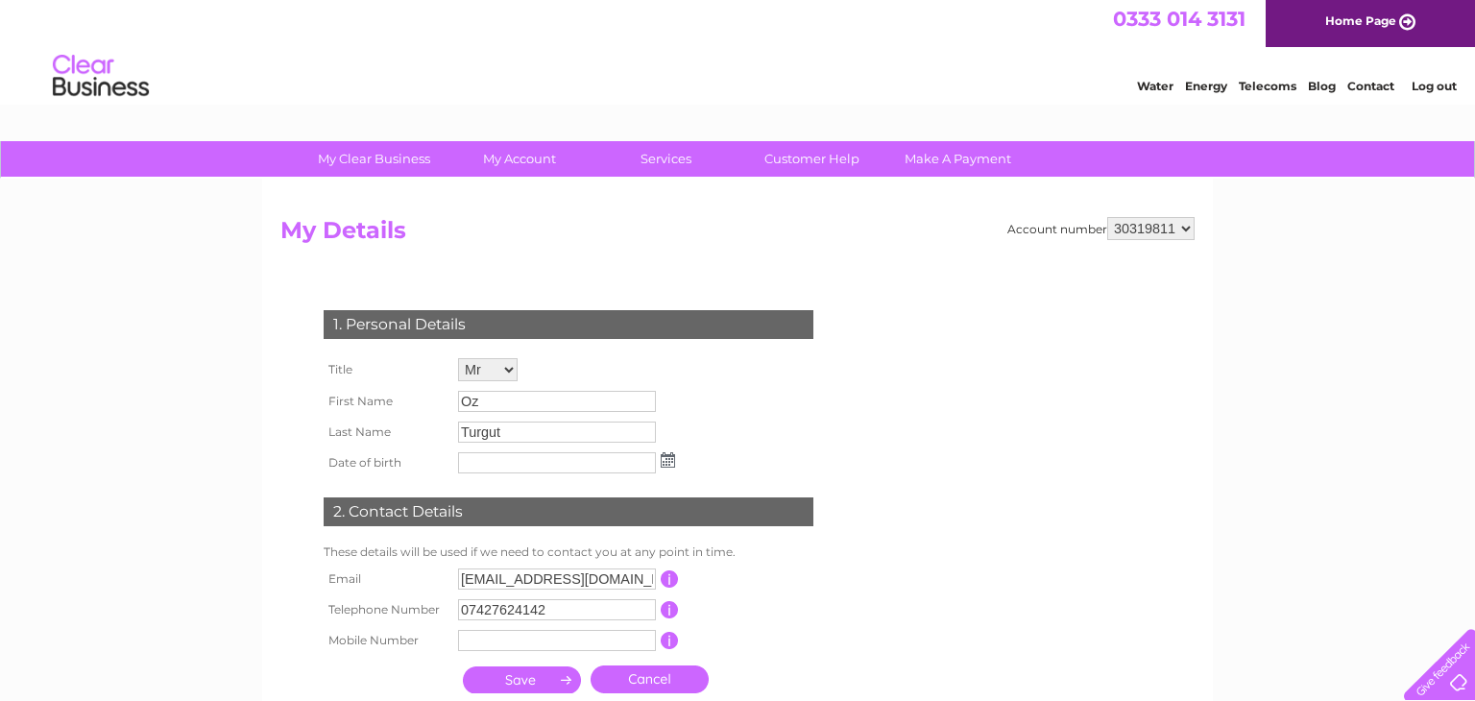
click at [505, 402] on input "Oz" at bounding box center [557, 401] width 198 height 21
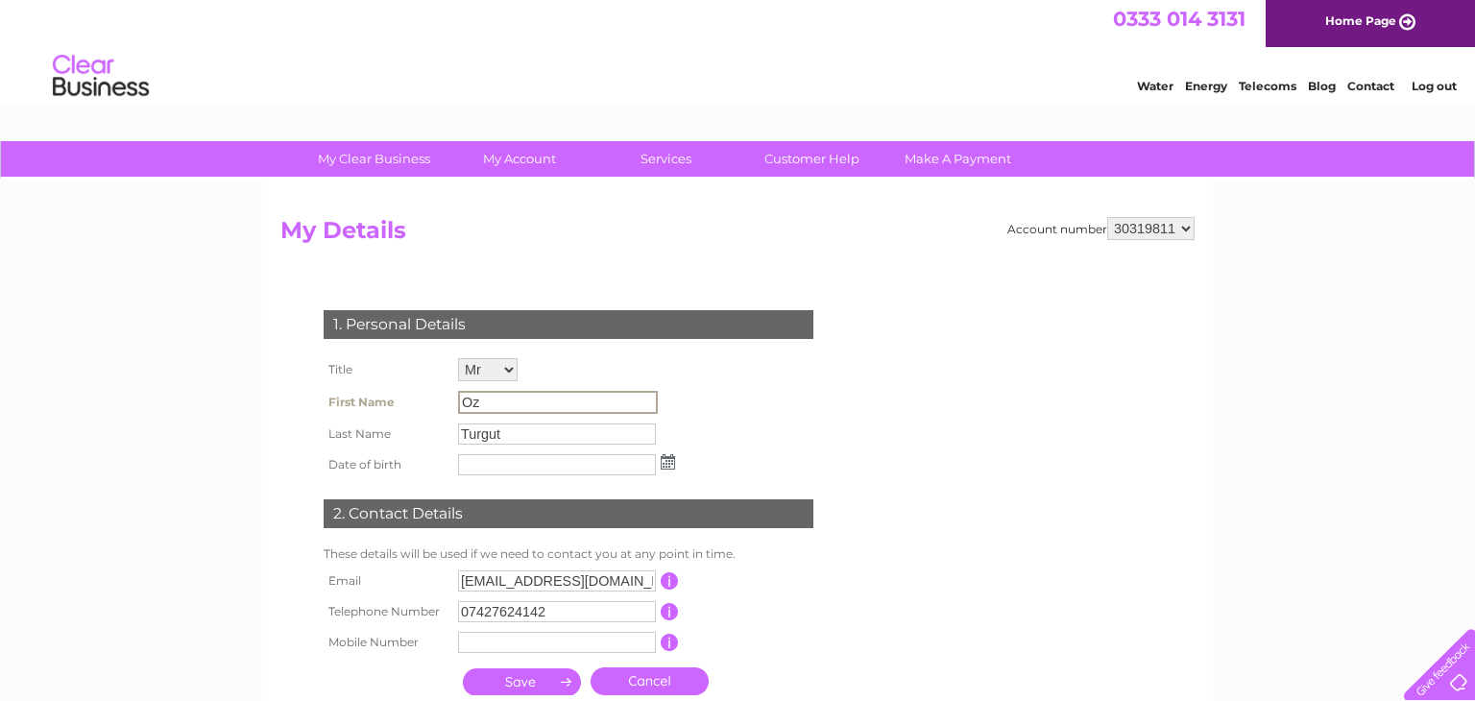
click at [137, 558] on div "My Clear Business Login Details My Details My Preferences Link Account My Accou…" at bounding box center [737, 616] width 1475 height 950
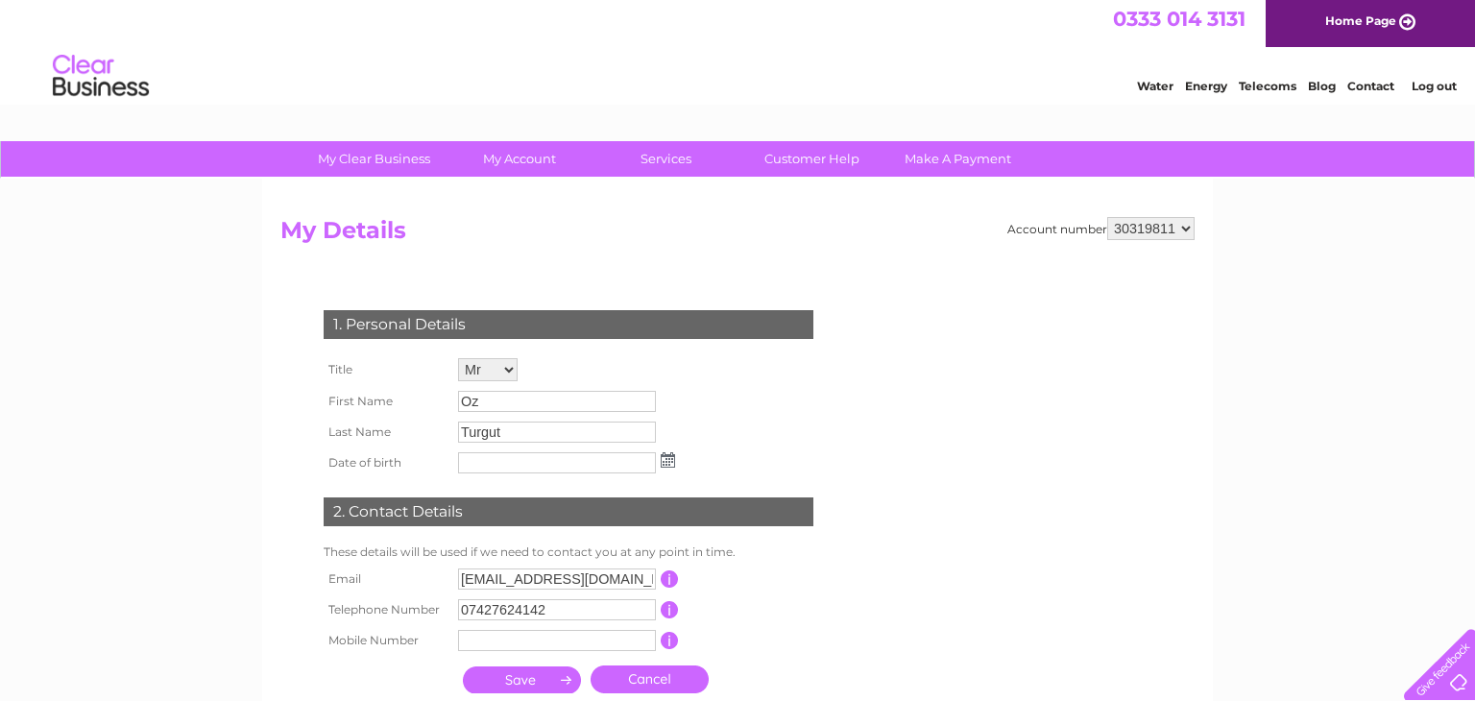
scroll to position [0, 0]
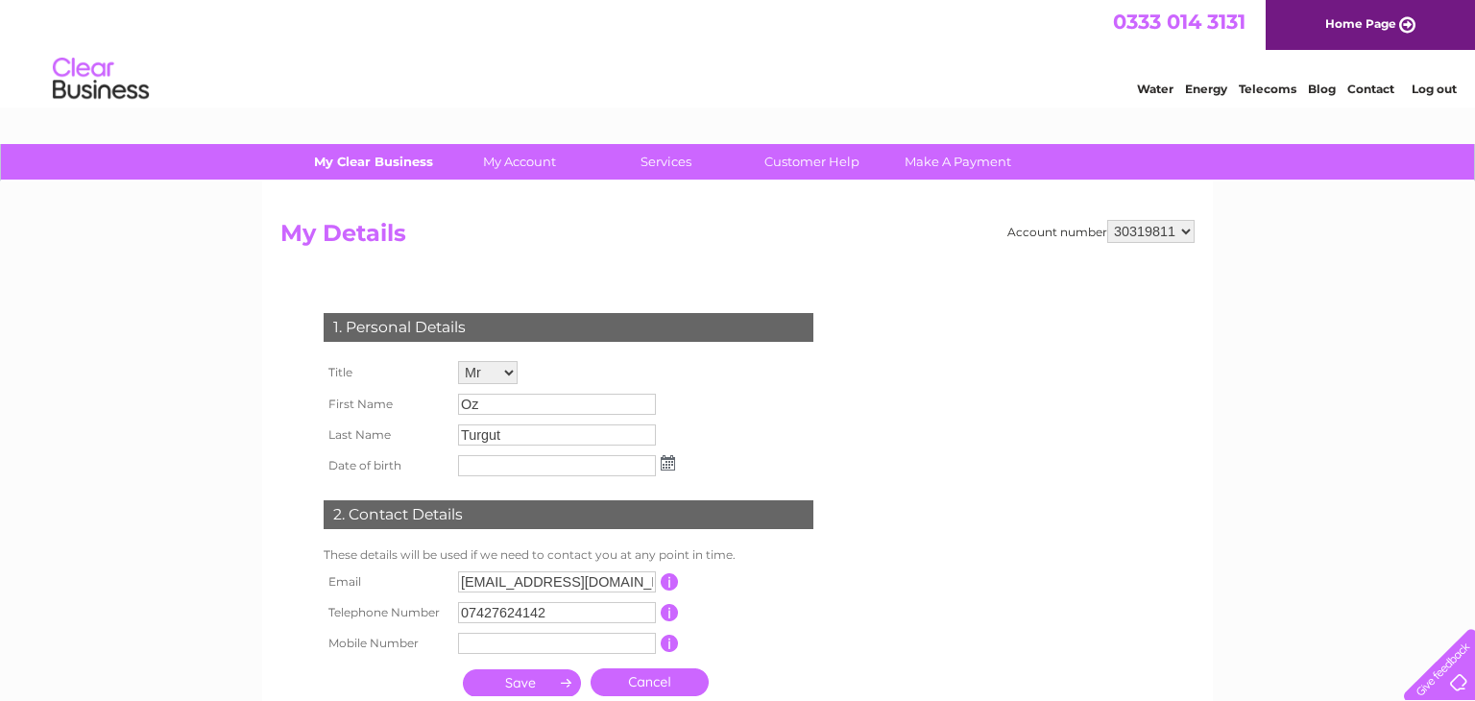
click at [357, 173] on link "My Clear Business" at bounding box center [374, 162] width 158 height 36
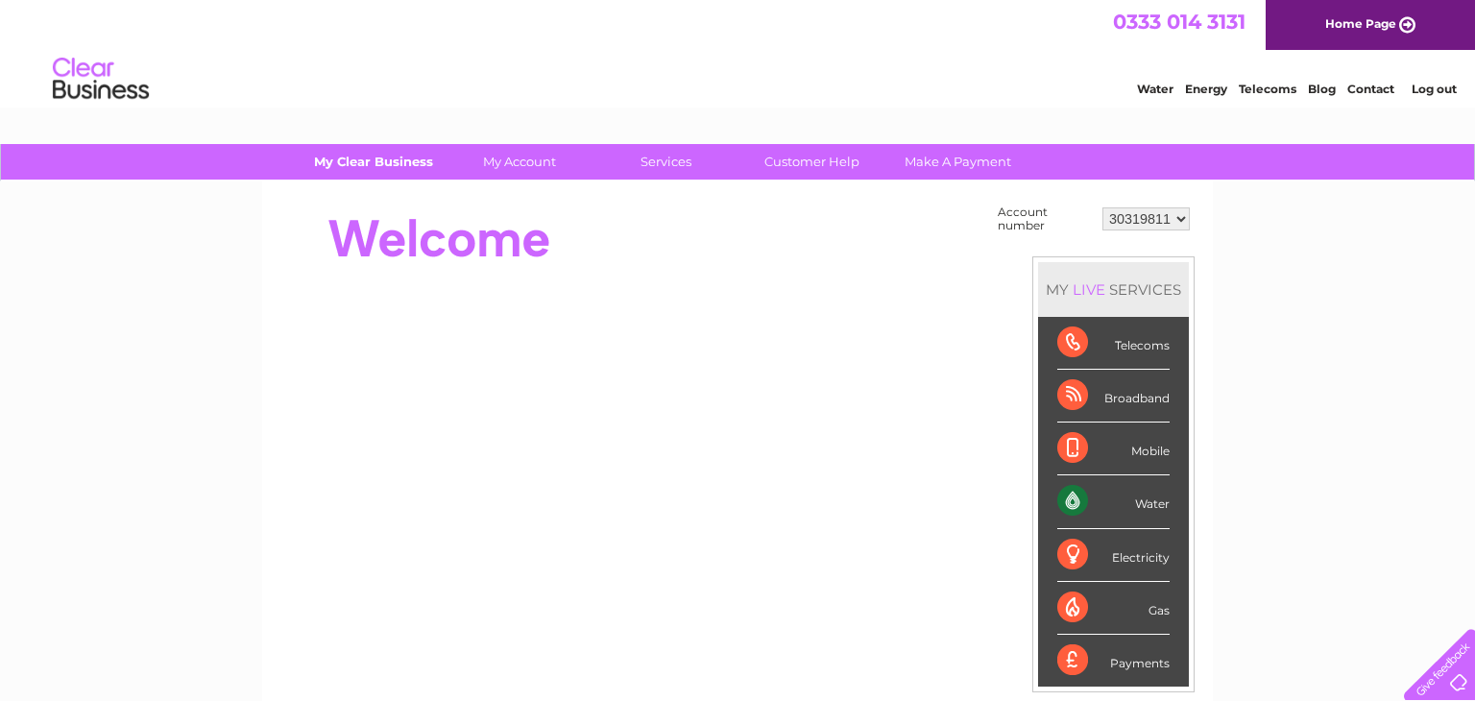
click at [381, 177] on link "My Clear Business" at bounding box center [374, 162] width 158 height 36
click at [515, 160] on link "My Account" at bounding box center [520, 162] width 158 height 36
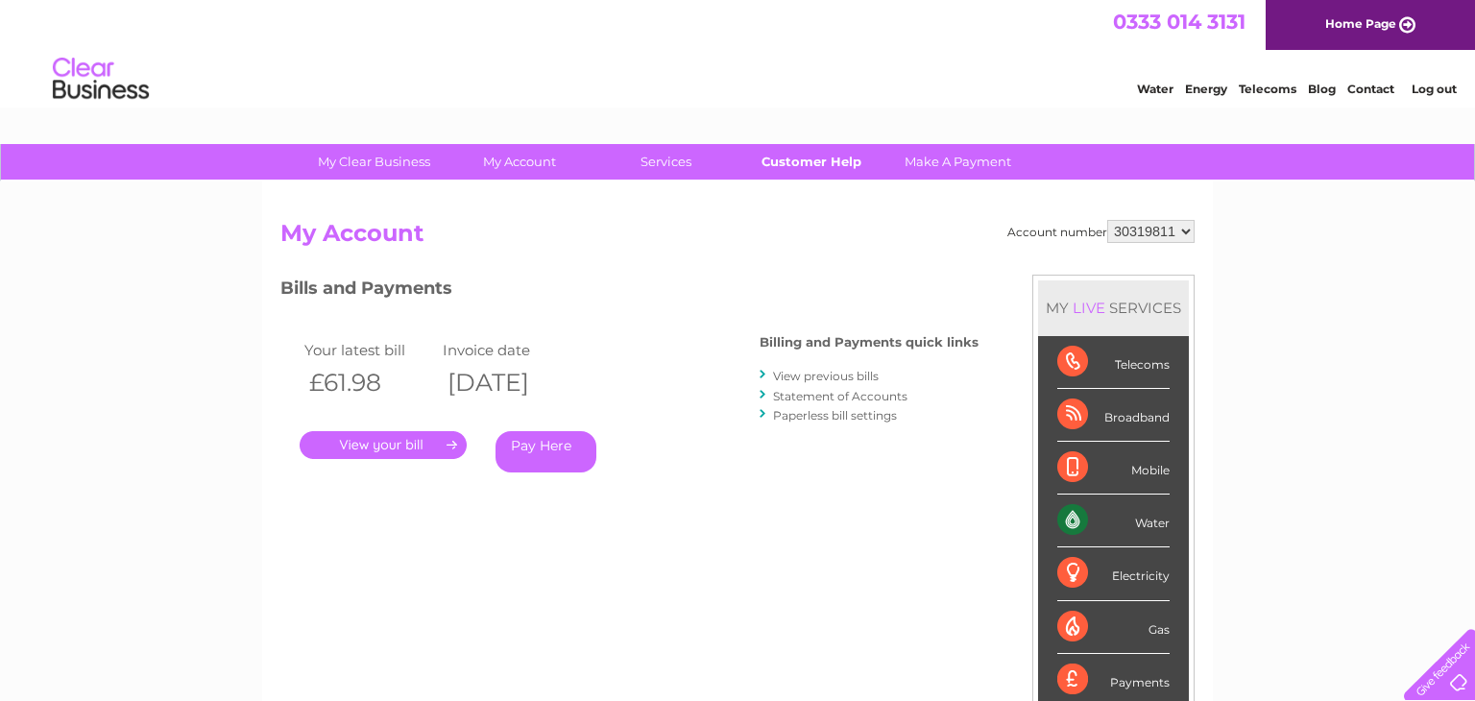
click at [808, 169] on link "Customer Help" at bounding box center [812, 162] width 158 height 36
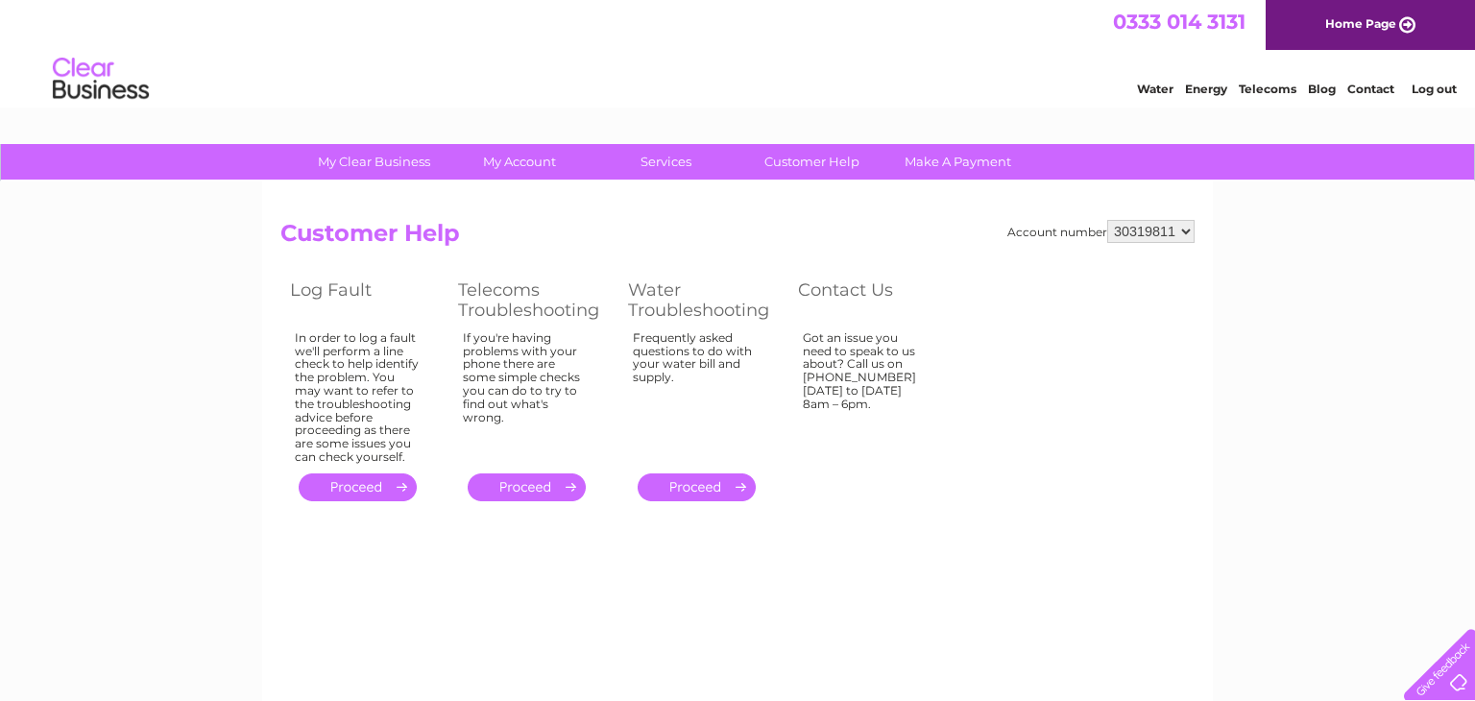
click at [1364, 93] on link "Contact" at bounding box center [1371, 89] width 47 height 14
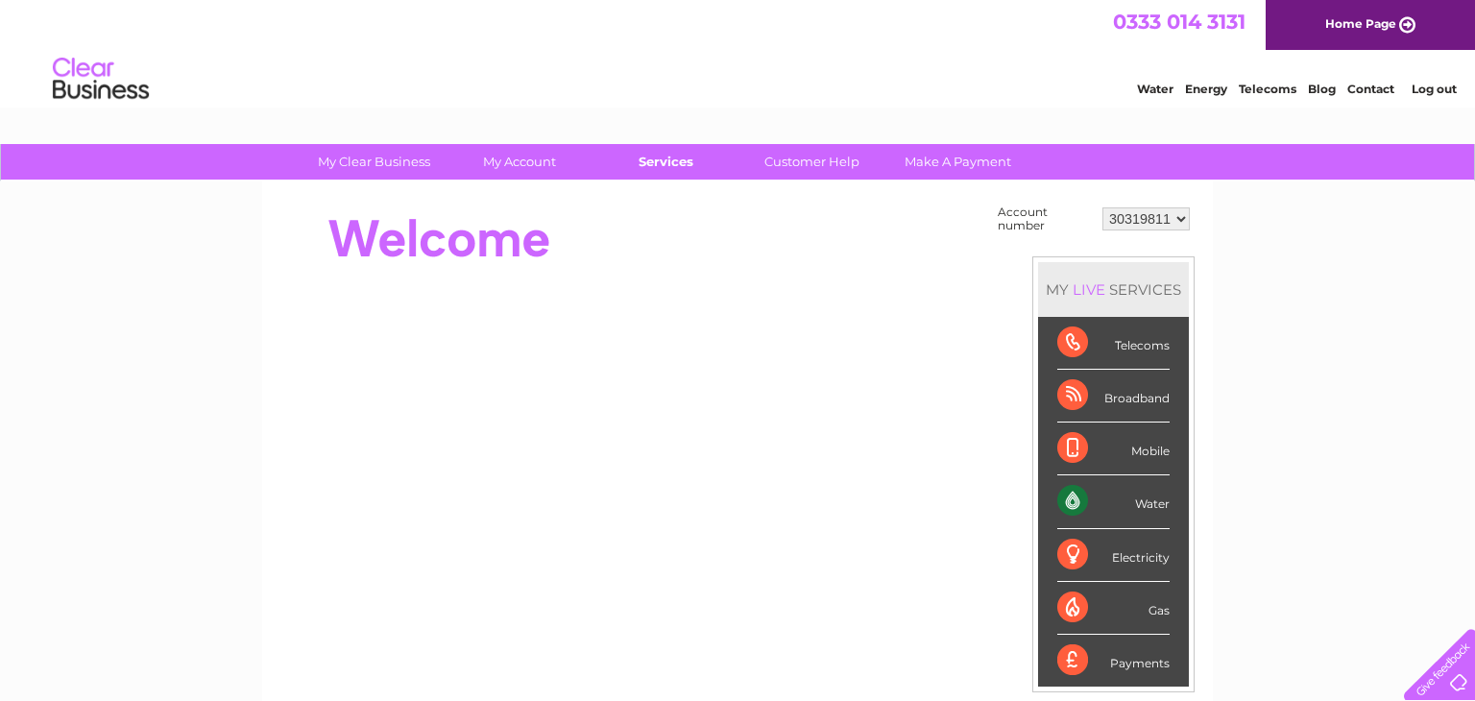
click at [679, 155] on link "Services" at bounding box center [666, 162] width 158 height 36
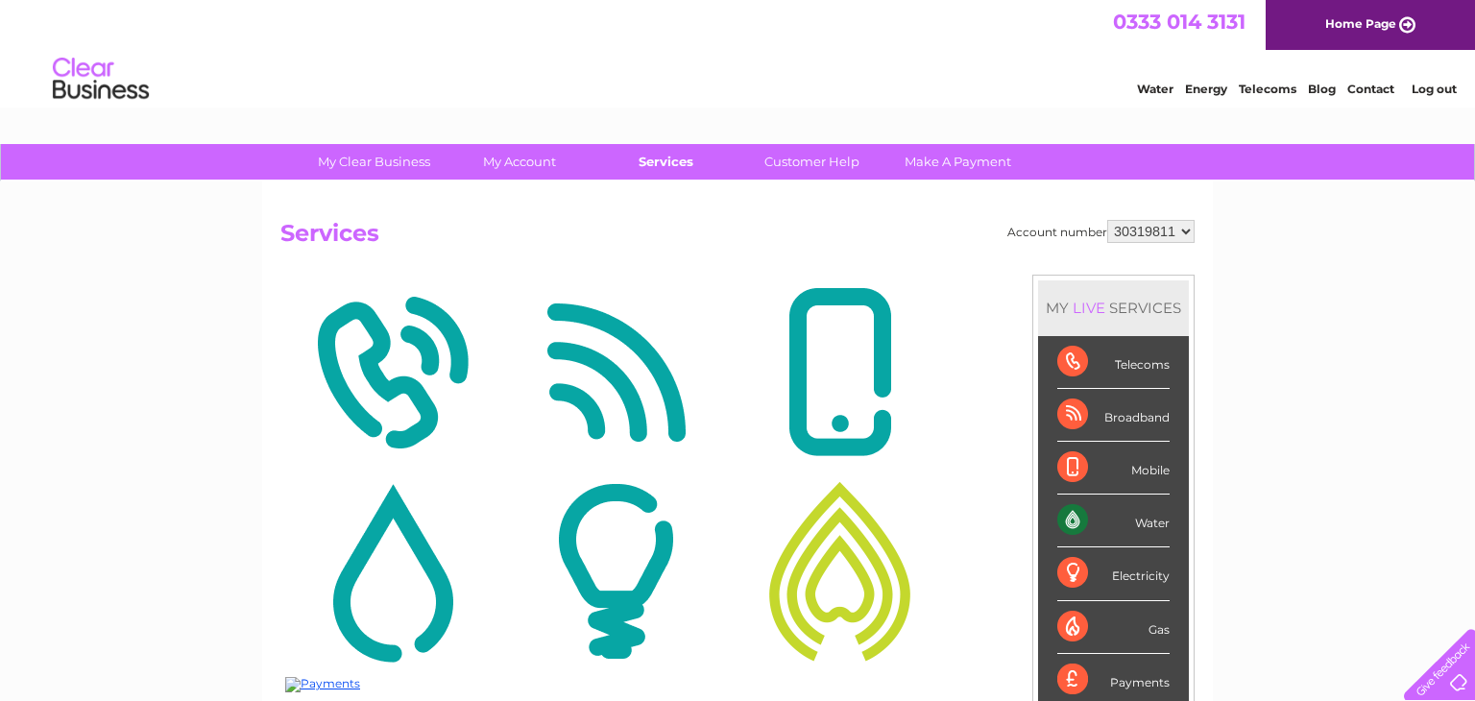
click at [651, 161] on link "Services" at bounding box center [666, 162] width 158 height 36
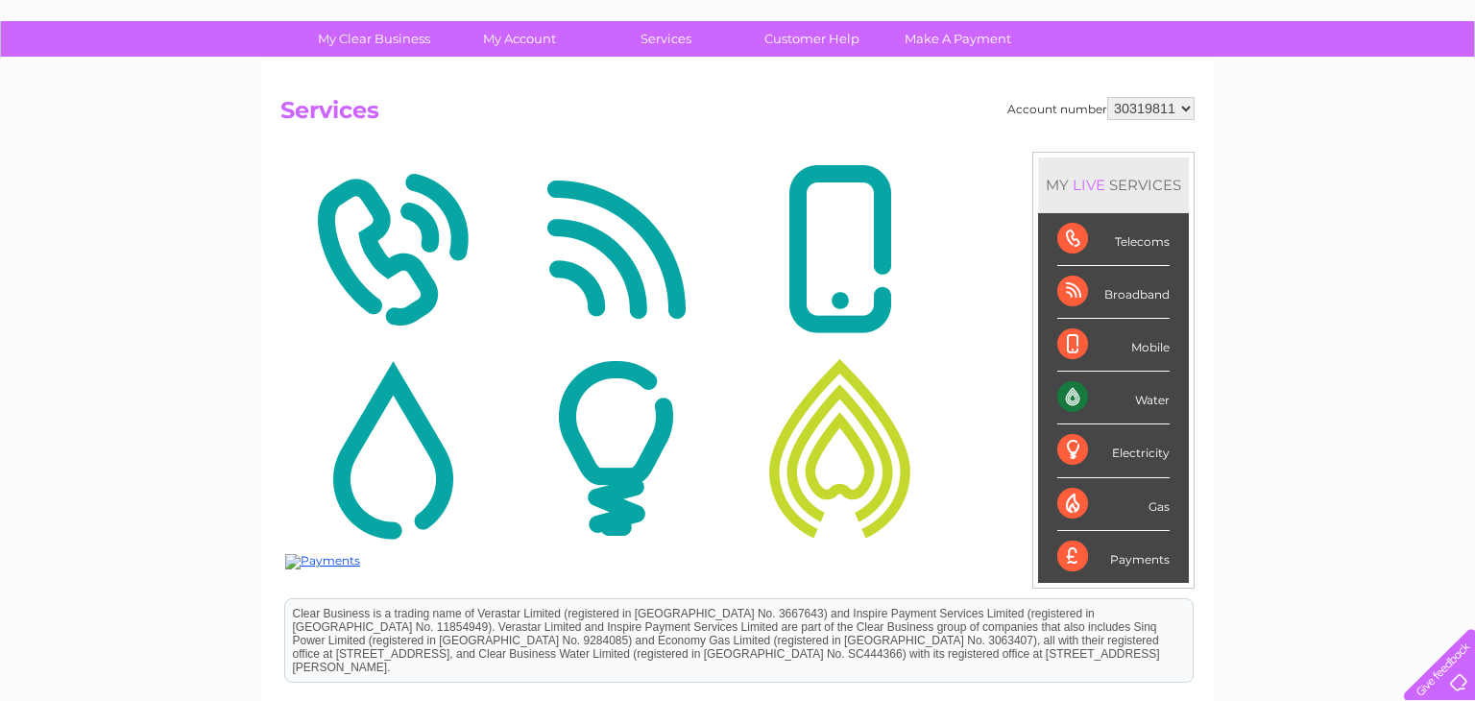
scroll to position [138, 0]
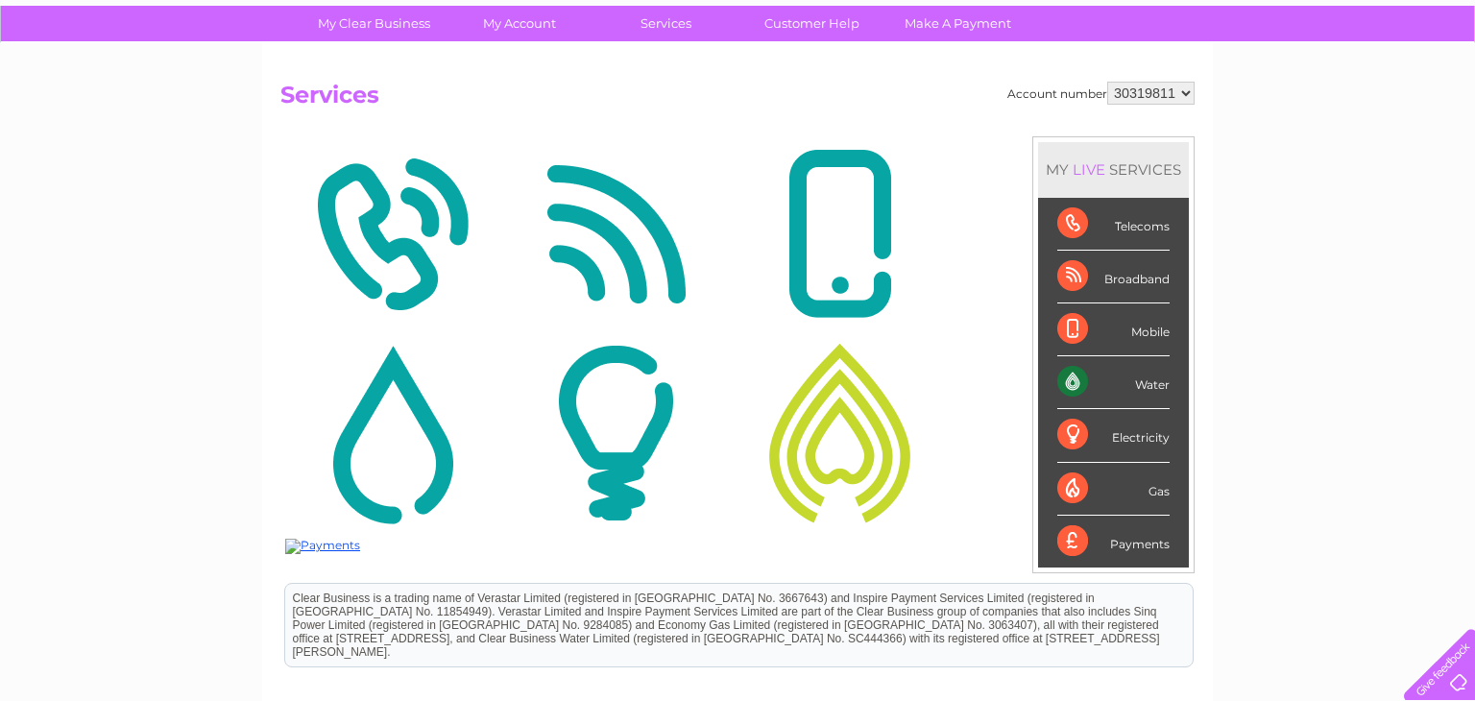
click at [380, 457] on img at bounding box center [392, 433] width 214 height 186
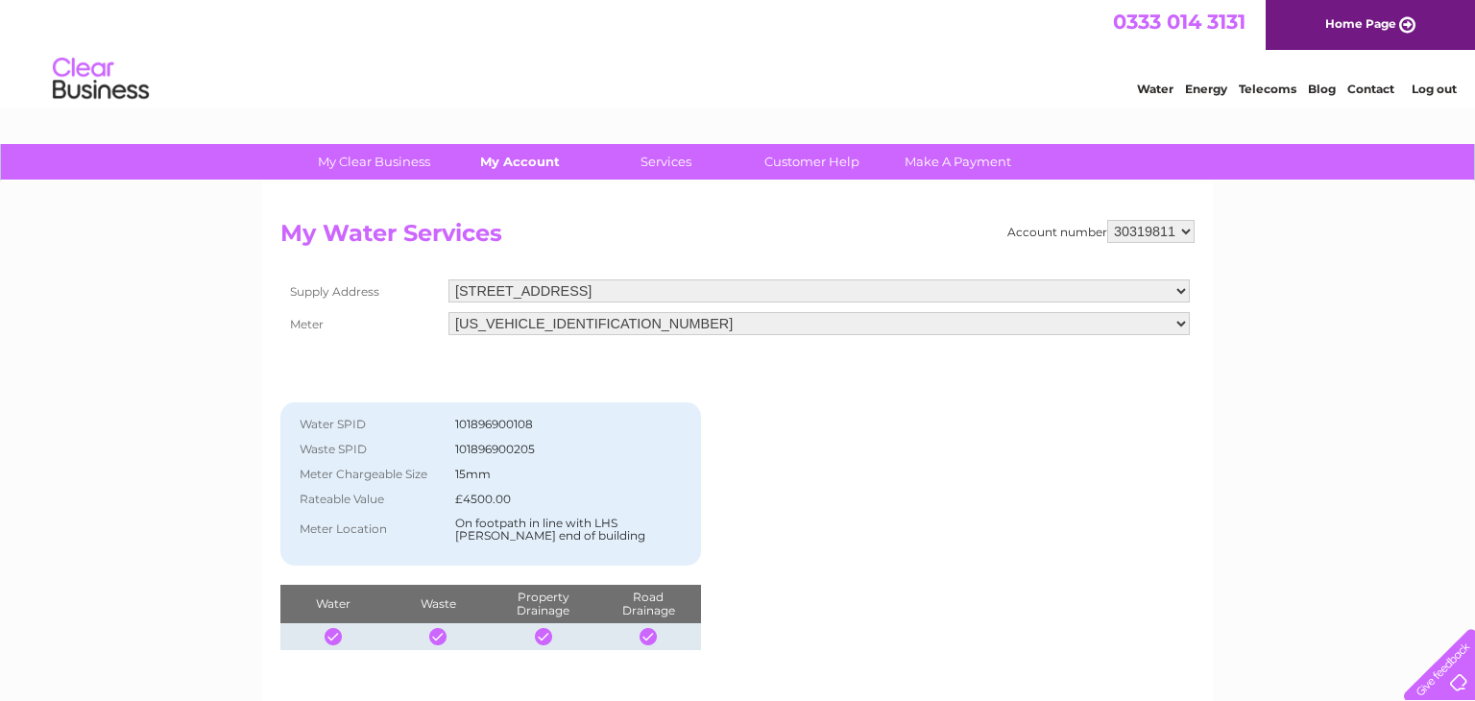
click at [500, 159] on link "My Account" at bounding box center [520, 162] width 158 height 36
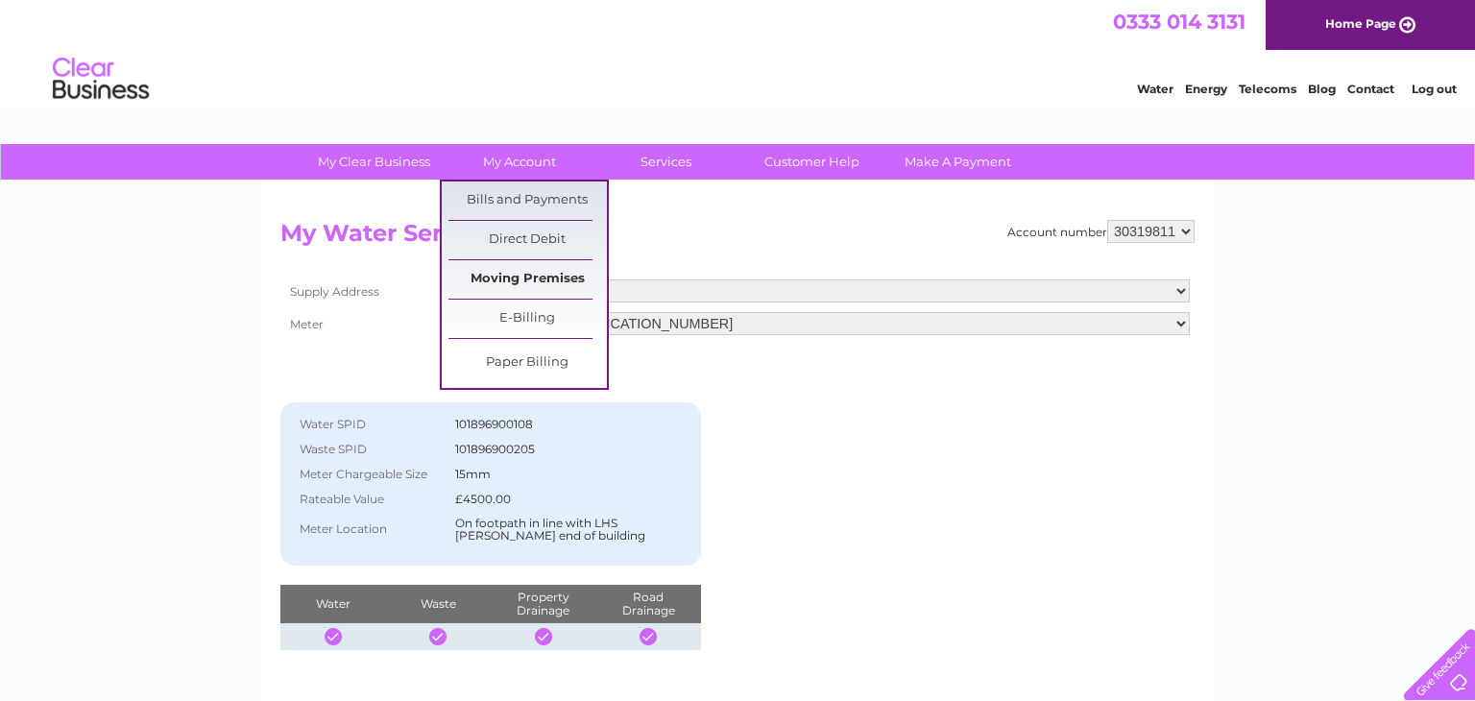
click at [506, 280] on link "Moving Premises" at bounding box center [528, 279] width 158 height 38
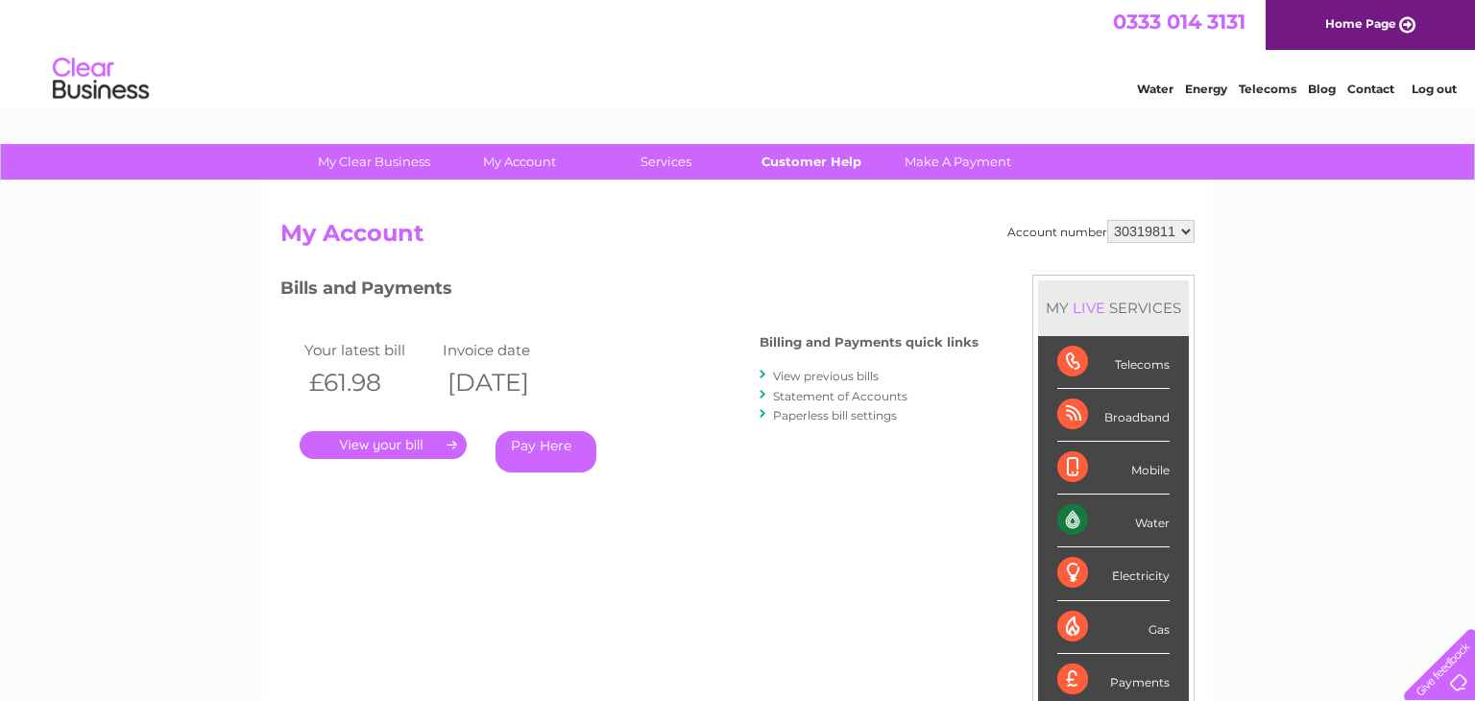
click at [796, 161] on link "Customer Help" at bounding box center [812, 162] width 158 height 36
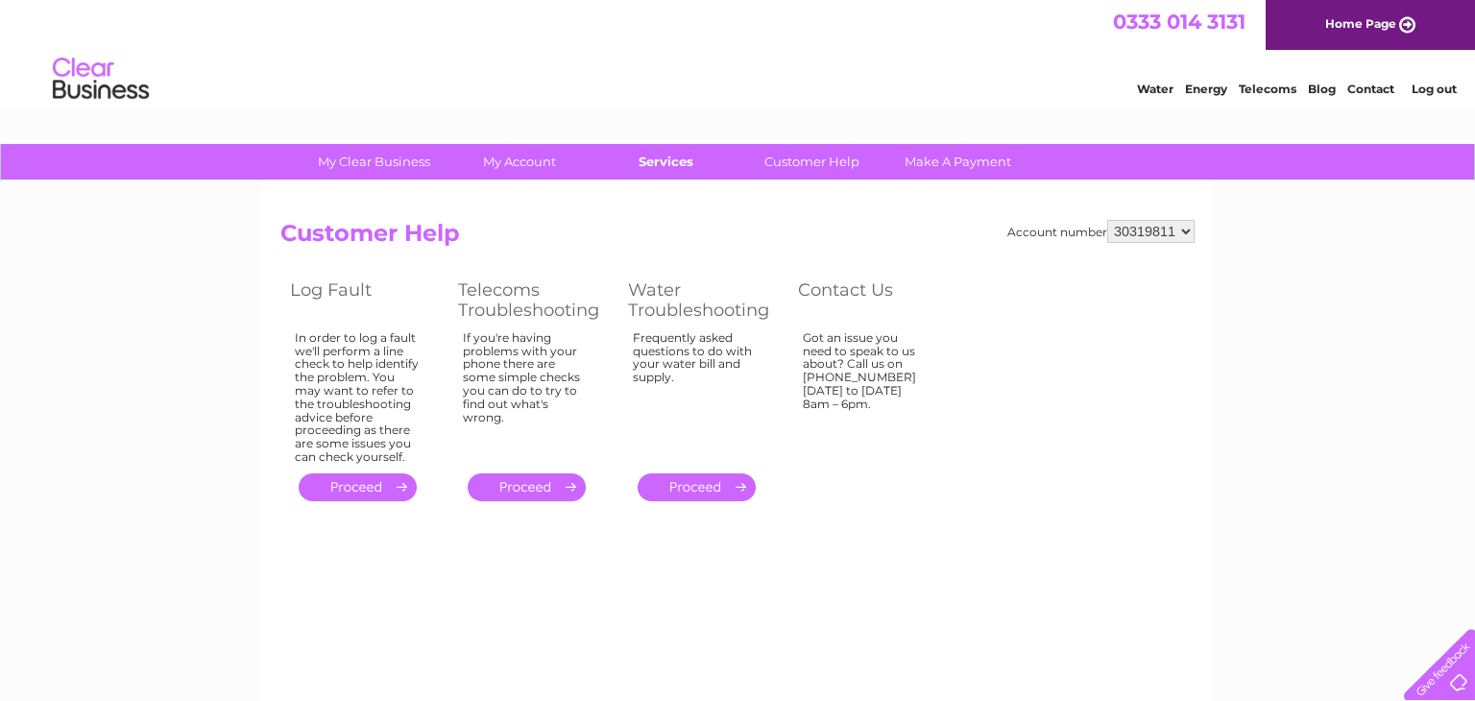
click at [640, 164] on link "Services" at bounding box center [666, 162] width 158 height 36
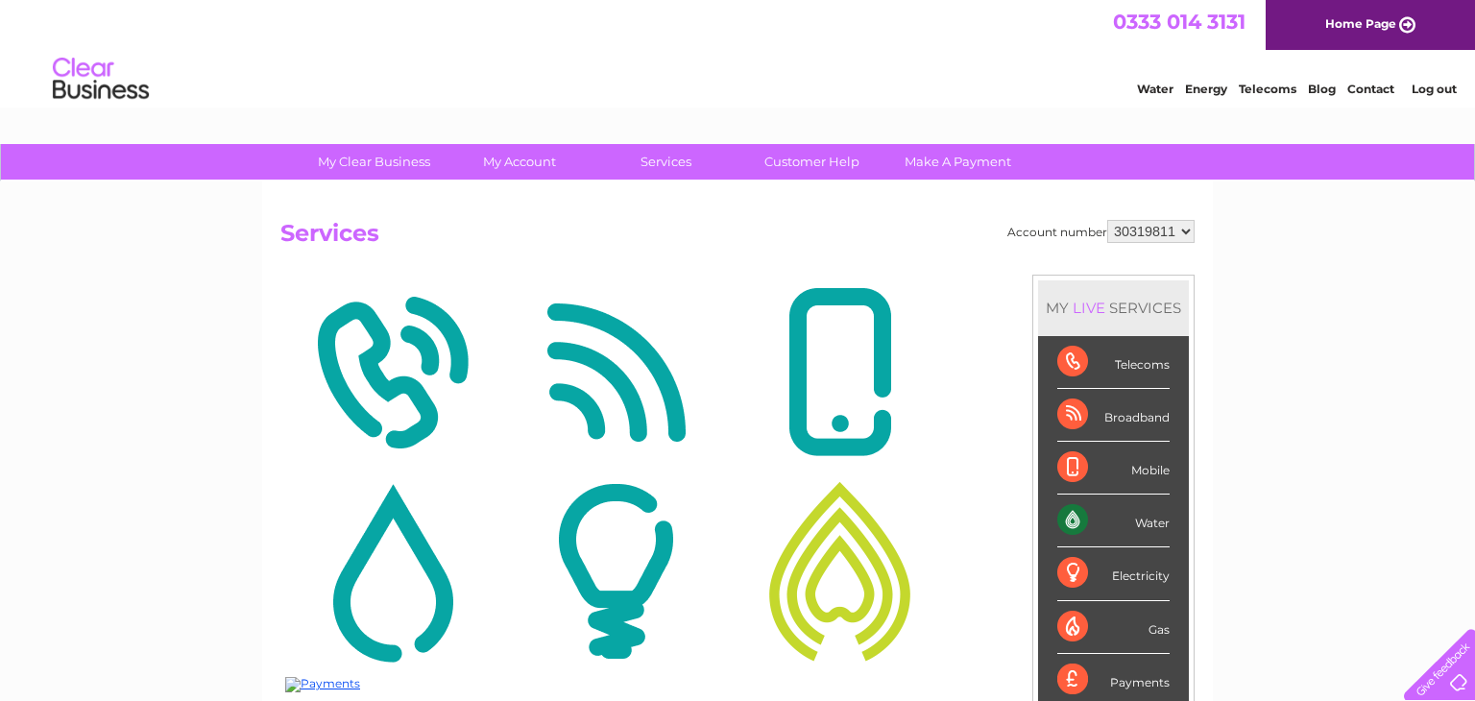
click at [1359, 31] on link "Home Page" at bounding box center [1370, 25] width 209 height 50
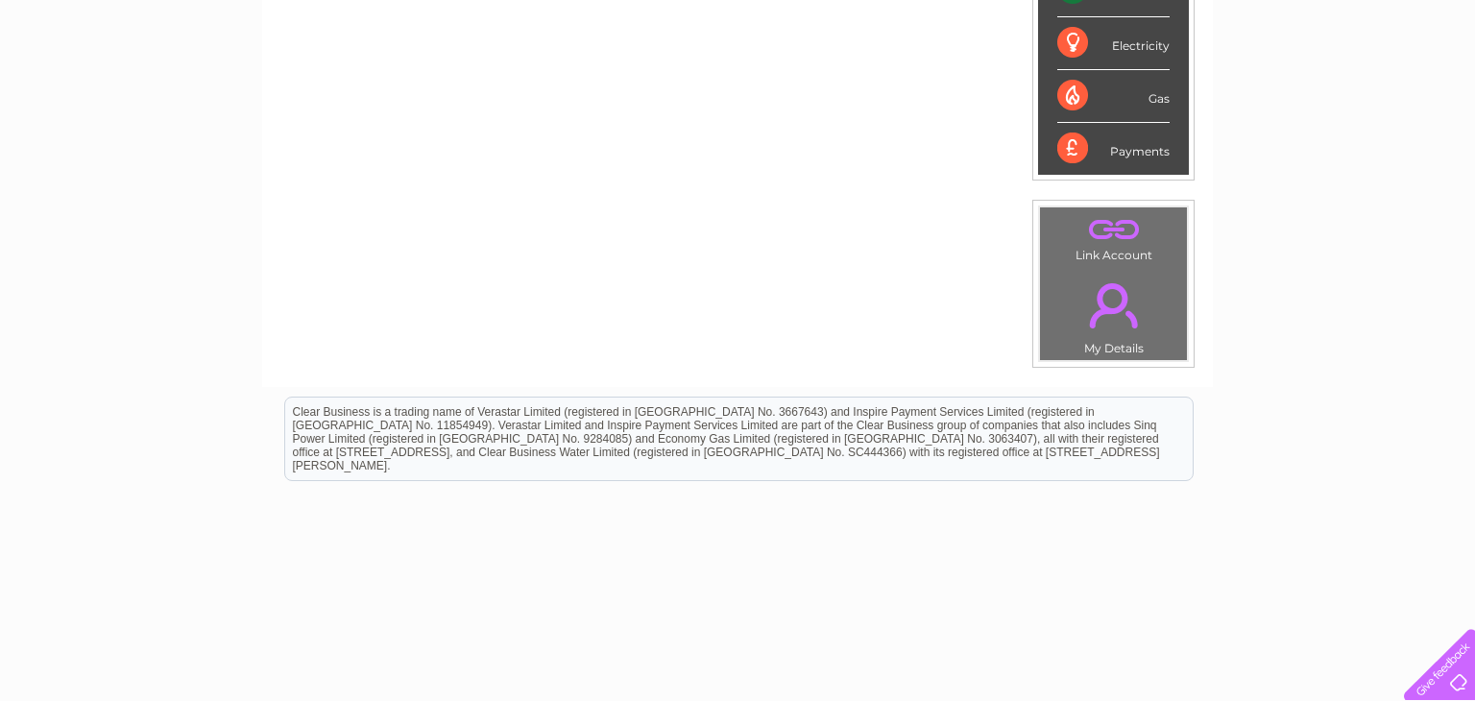
scroll to position [533, 0]
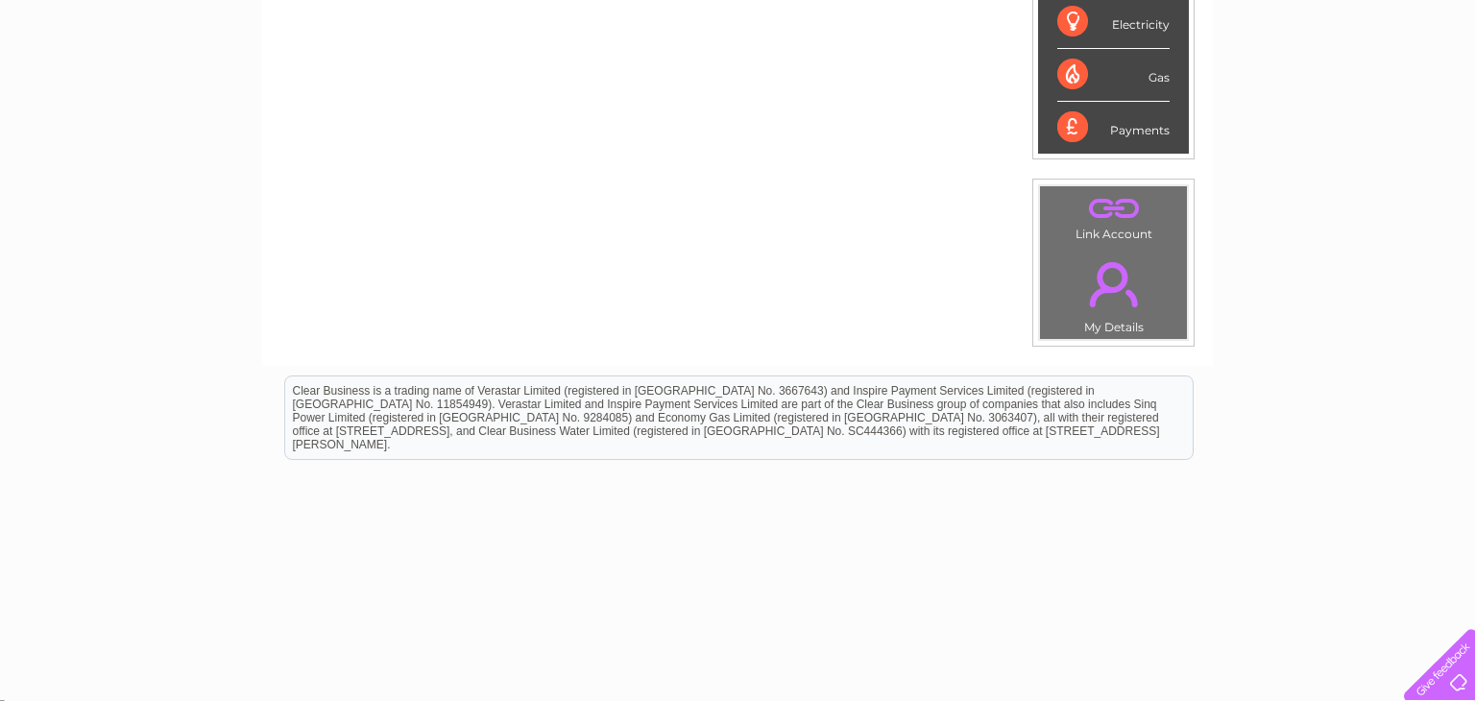
click at [435, 413] on div "Clear Business is a trading name of Verastar Limited (registered in [GEOGRAPHIC…" at bounding box center [739, 417] width 908 height 83
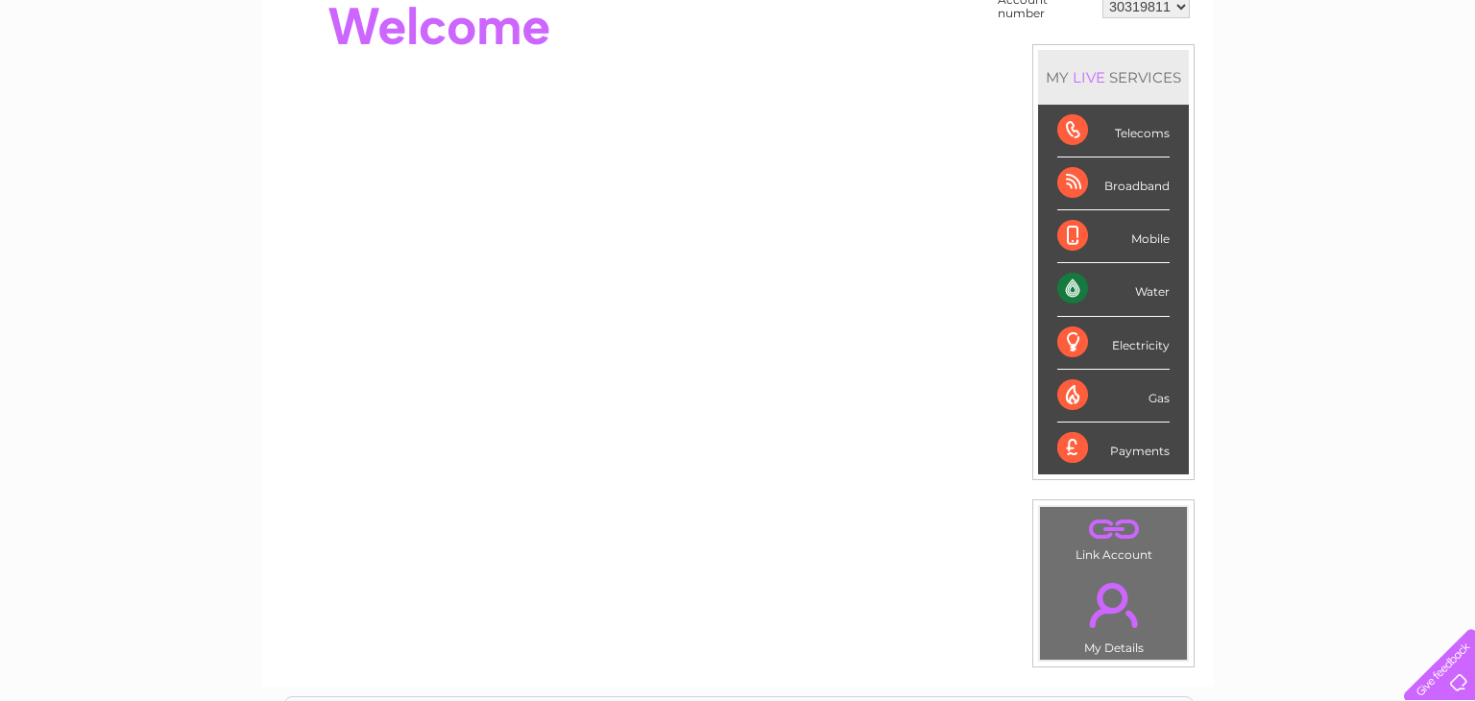
scroll to position [0, 0]
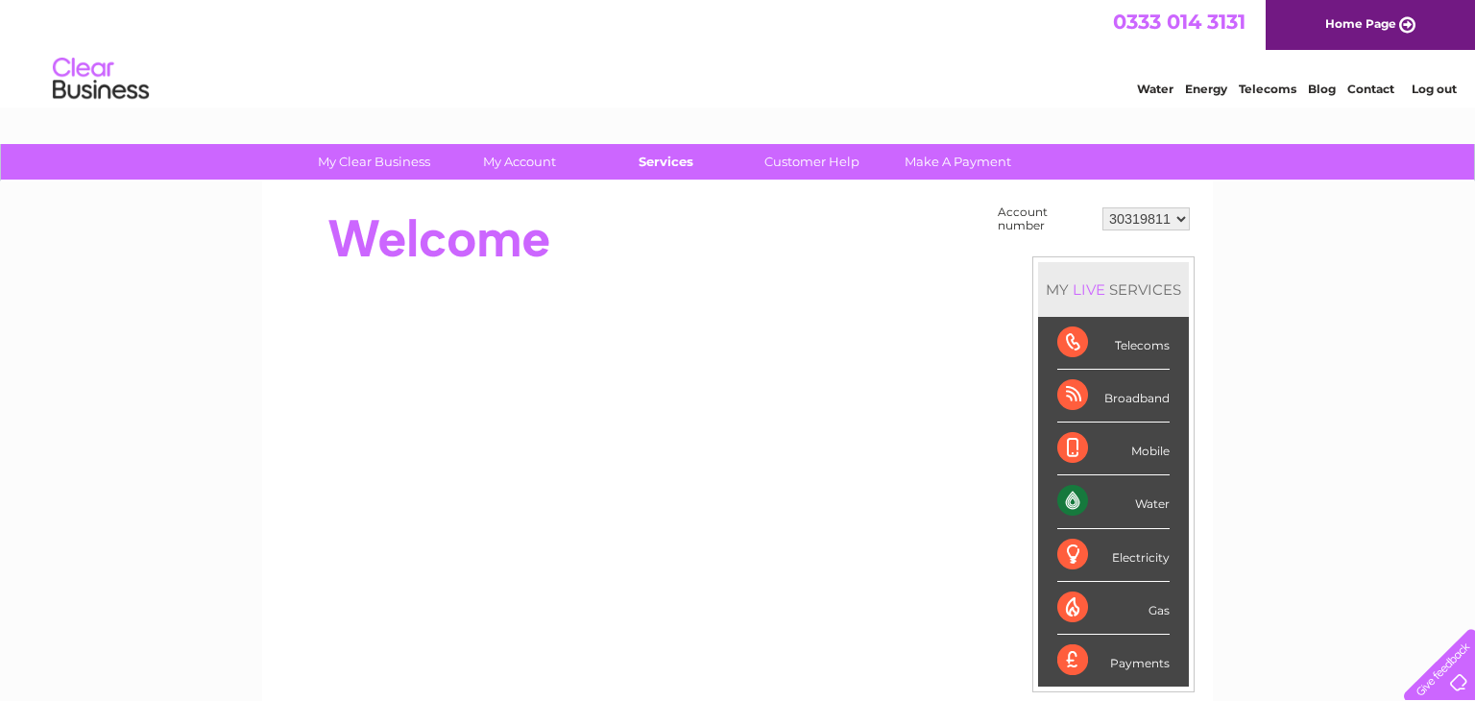
click at [672, 154] on link "Services" at bounding box center [666, 162] width 158 height 36
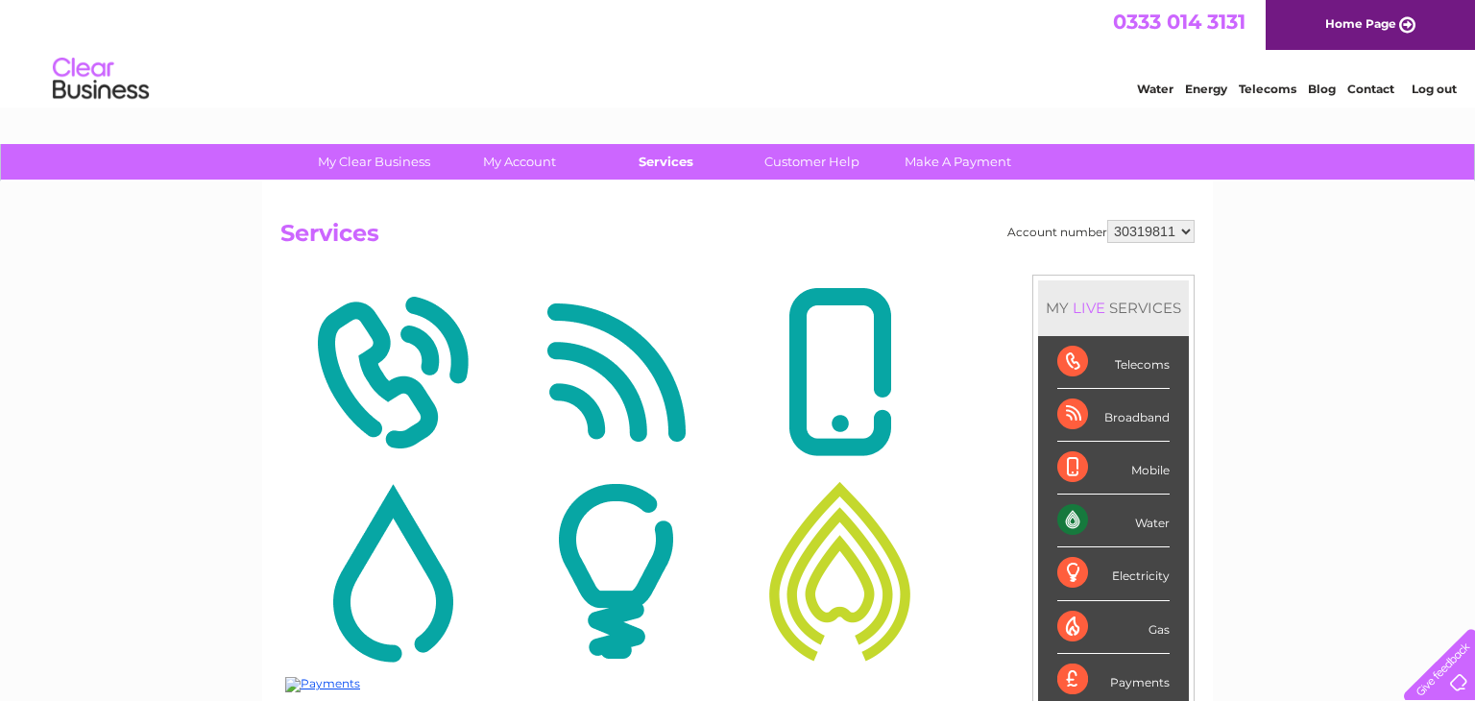
click at [653, 162] on link "Services" at bounding box center [666, 162] width 158 height 36
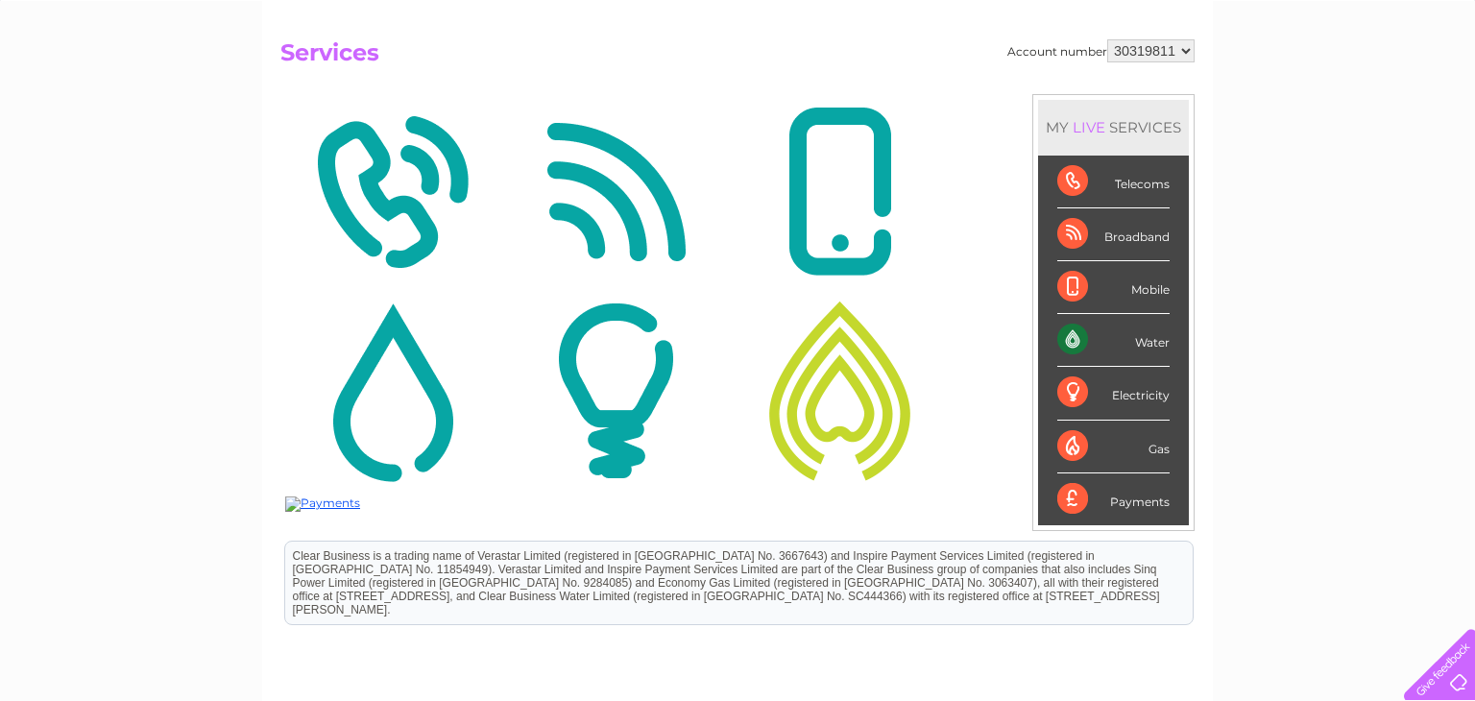
scroll to position [231, 0]
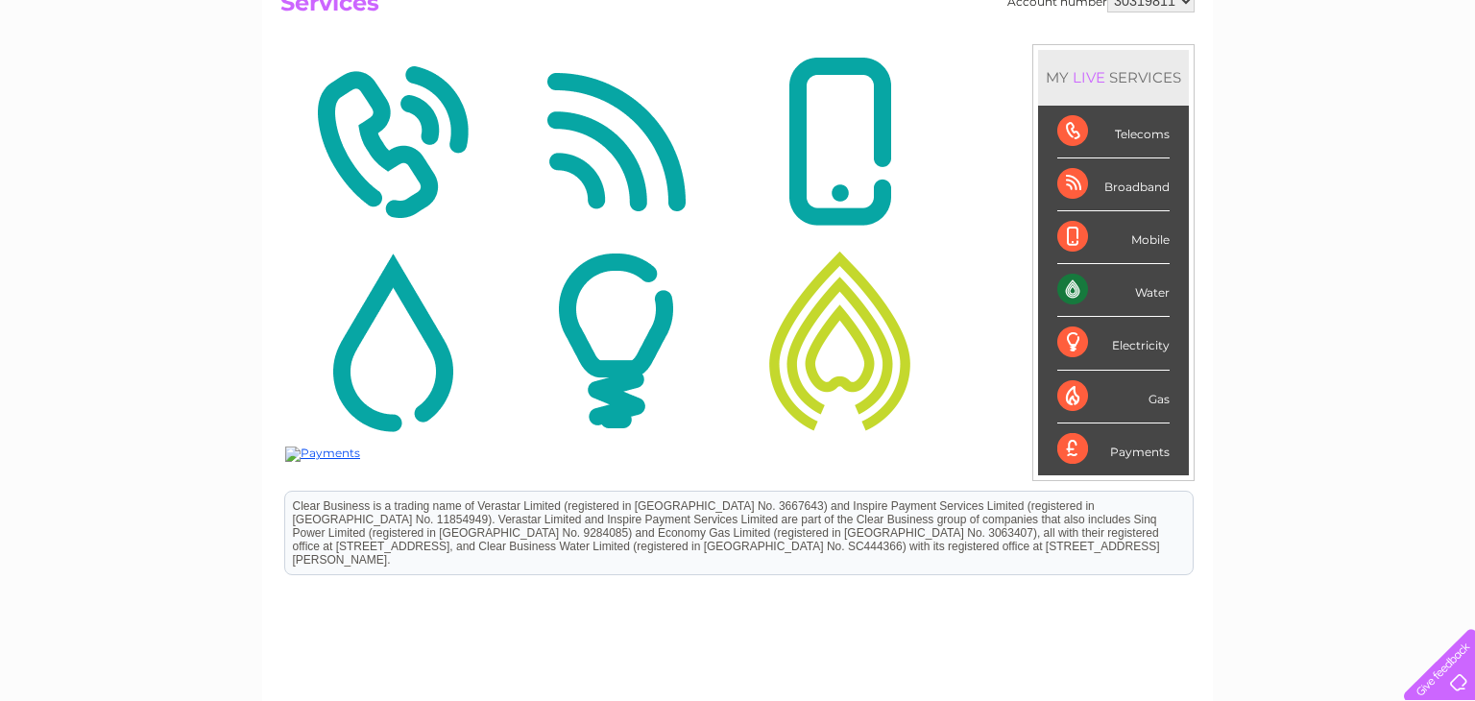
click at [403, 348] on img at bounding box center [392, 341] width 214 height 186
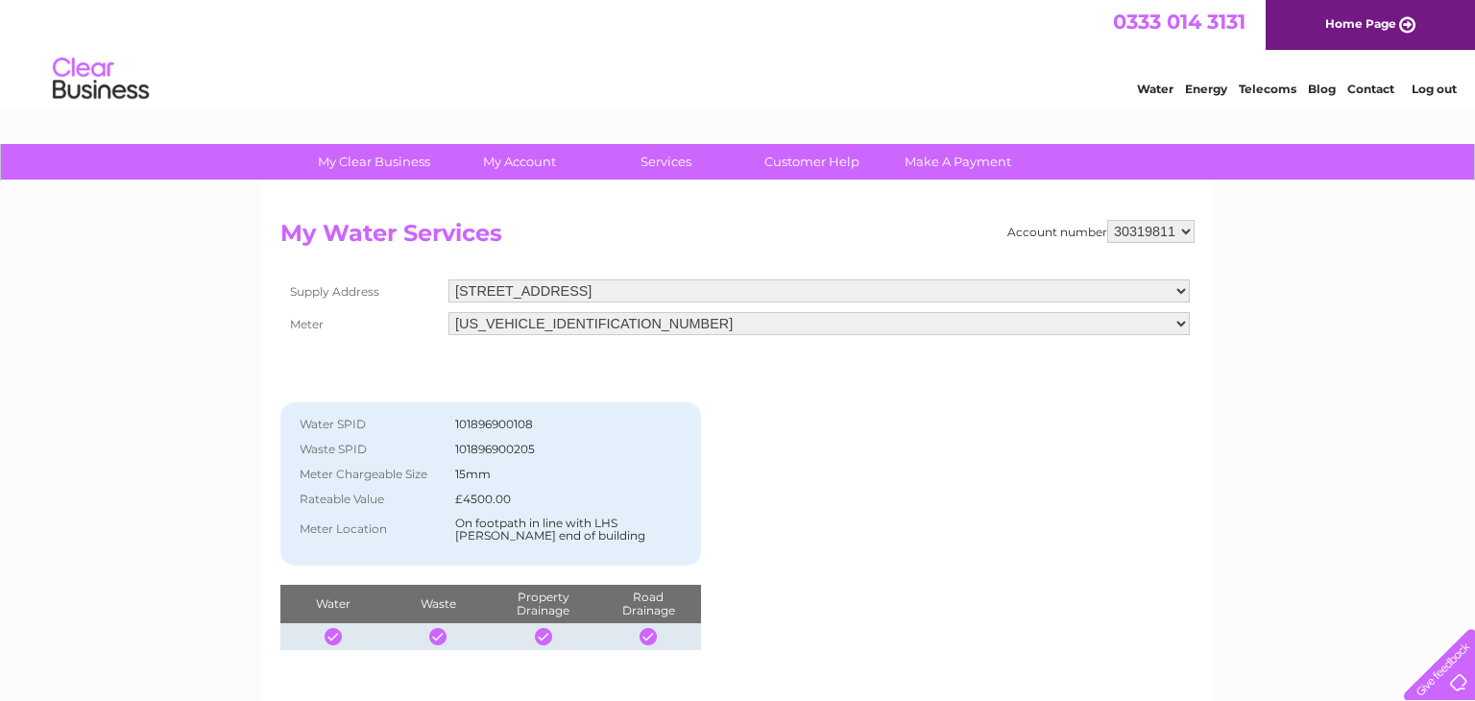
click at [1426, 92] on link "Log out" at bounding box center [1434, 89] width 45 height 14
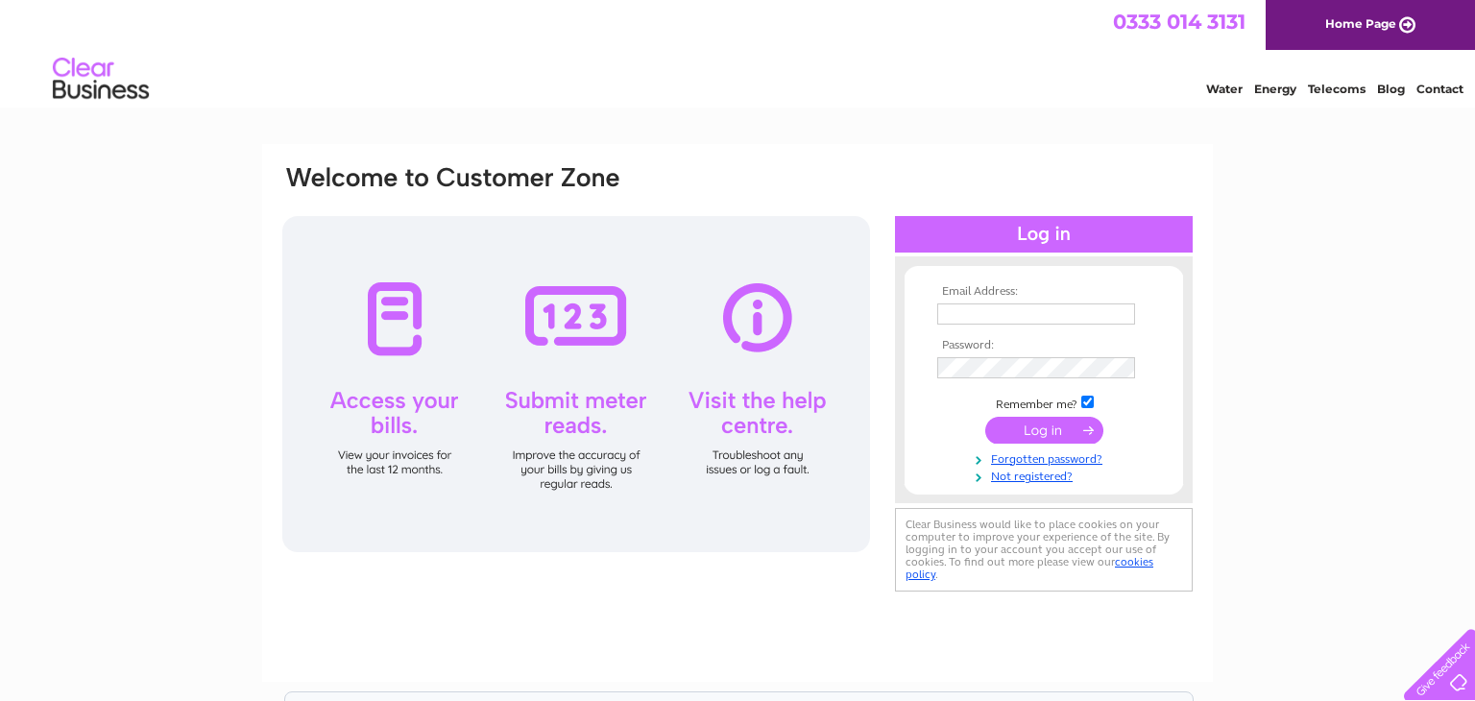
click at [579, 334] on div at bounding box center [576, 384] width 588 height 336
click at [566, 417] on div at bounding box center [576, 384] width 588 height 336
click at [573, 411] on div at bounding box center [576, 384] width 588 height 336
